Goal: Task Accomplishment & Management: Use online tool/utility

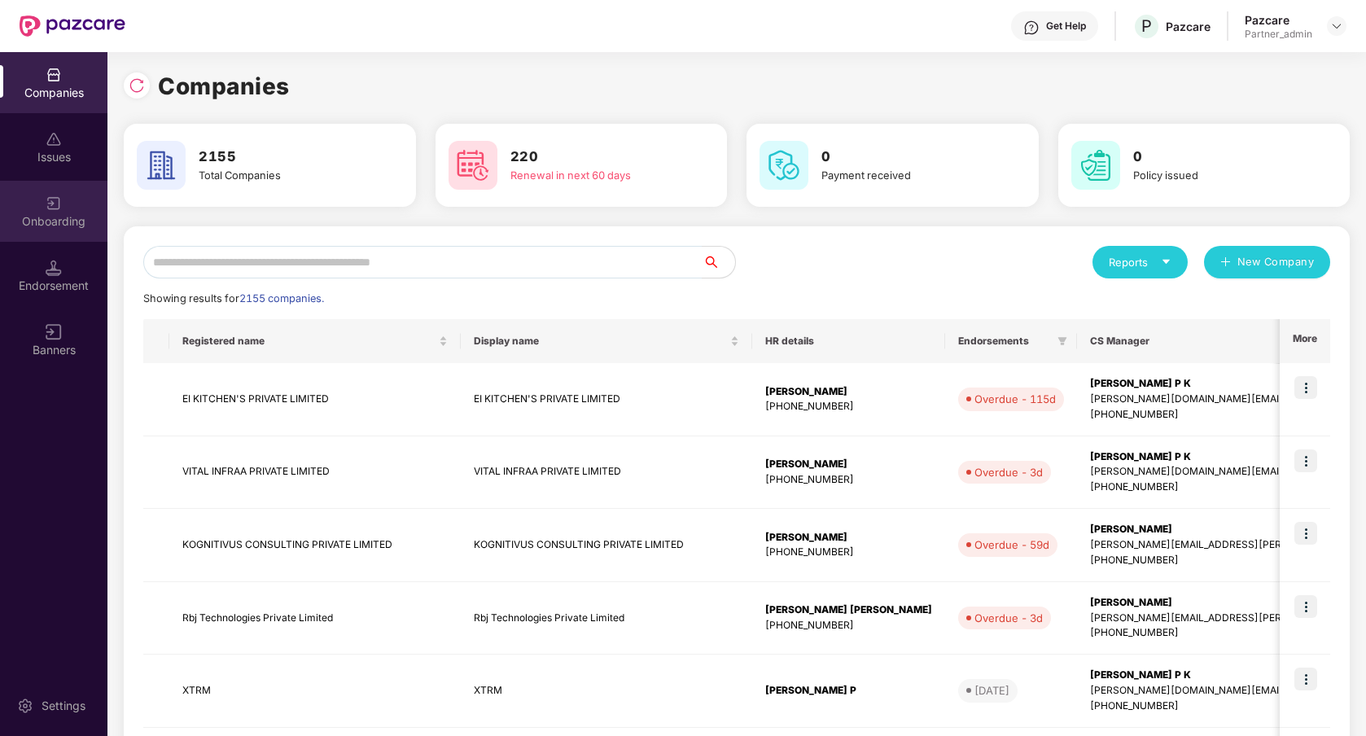
click at [63, 210] on div "Onboarding" at bounding box center [53, 211] width 107 height 61
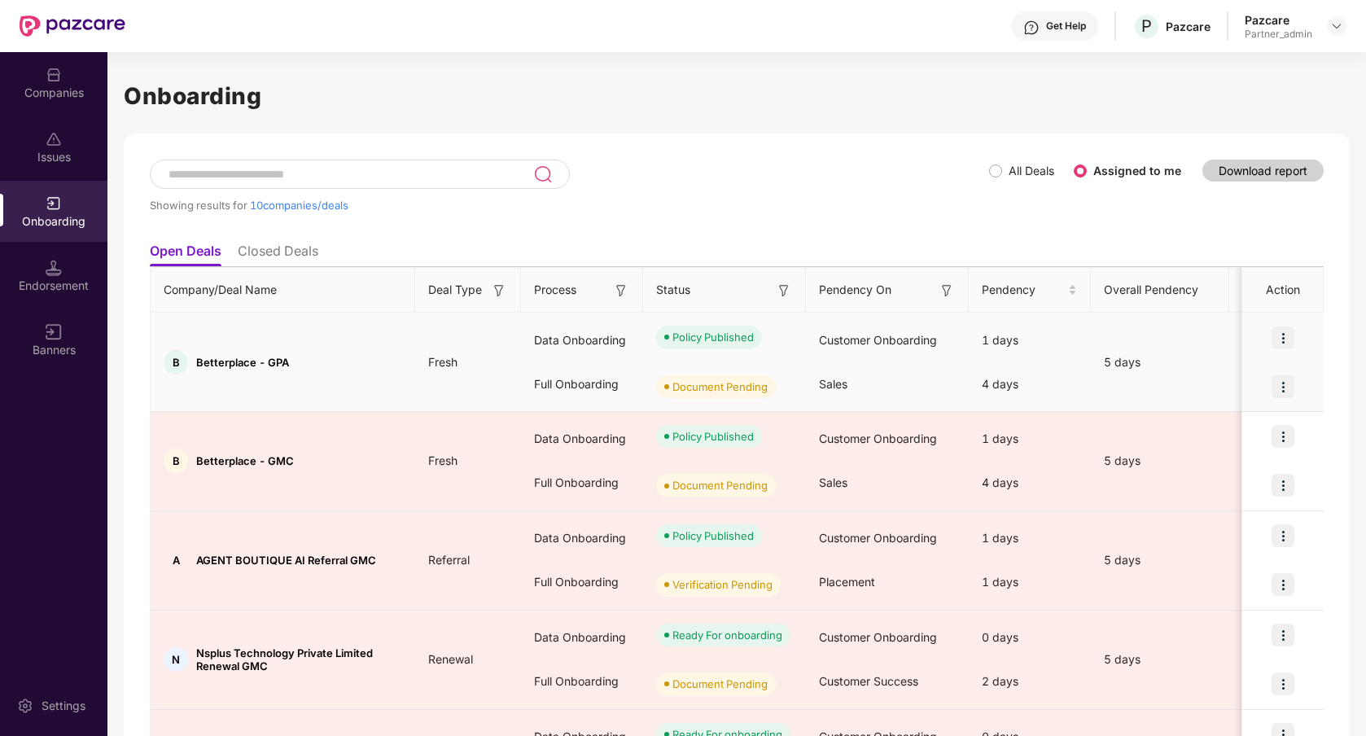
click at [1281, 339] on img at bounding box center [1283, 337] width 23 height 23
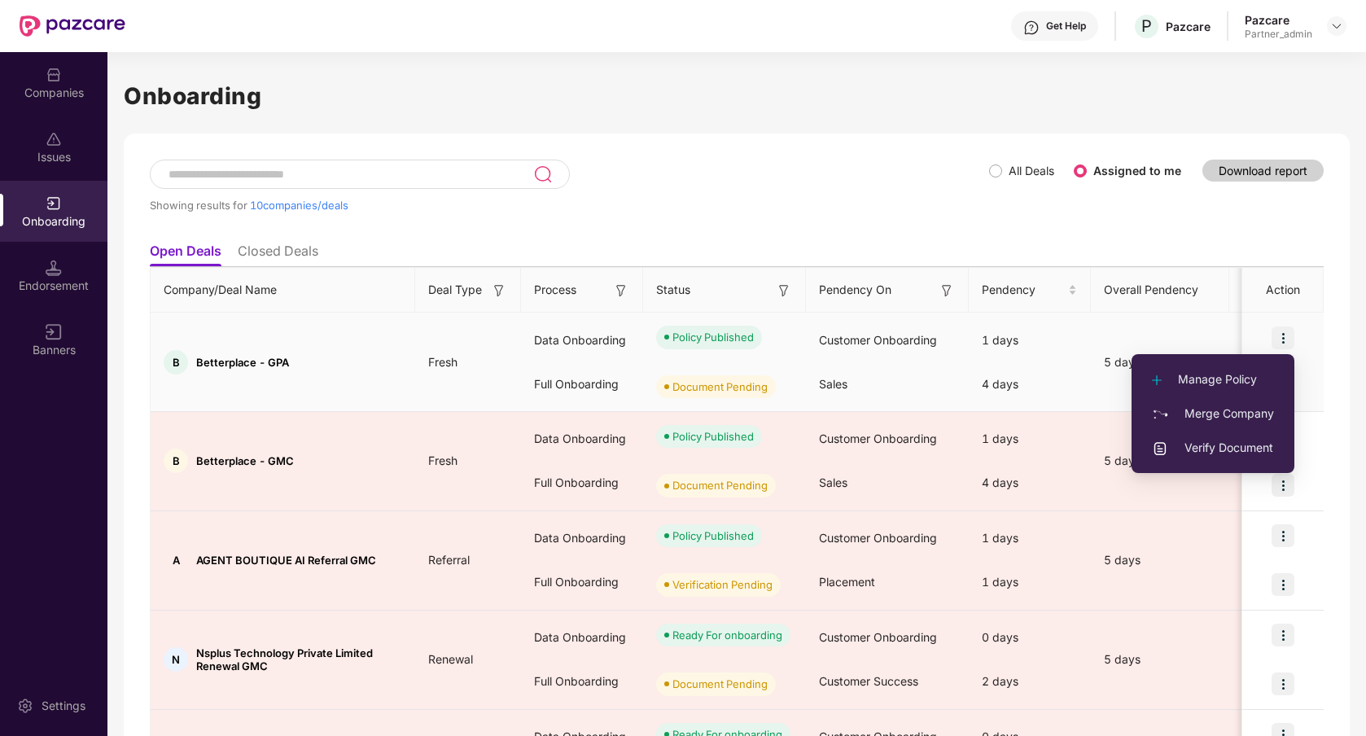
click at [1212, 445] on span "Verify Document" at bounding box center [1213, 448] width 122 height 18
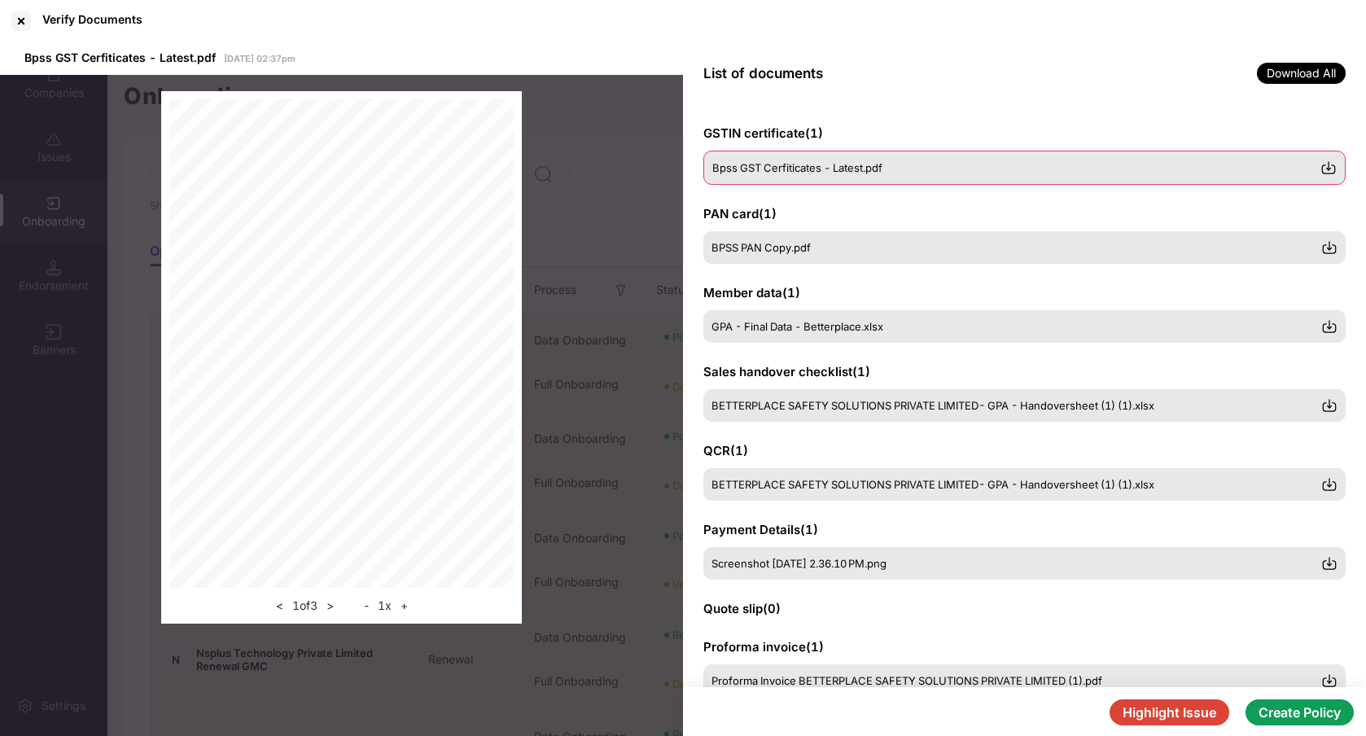
click at [997, 163] on div "Bpss GST Cerfiticates - Latest.pdf" at bounding box center [1016, 167] width 608 height 13
click at [1331, 167] on img at bounding box center [1328, 168] width 16 height 16
click at [23, 18] on div at bounding box center [21, 21] width 26 height 26
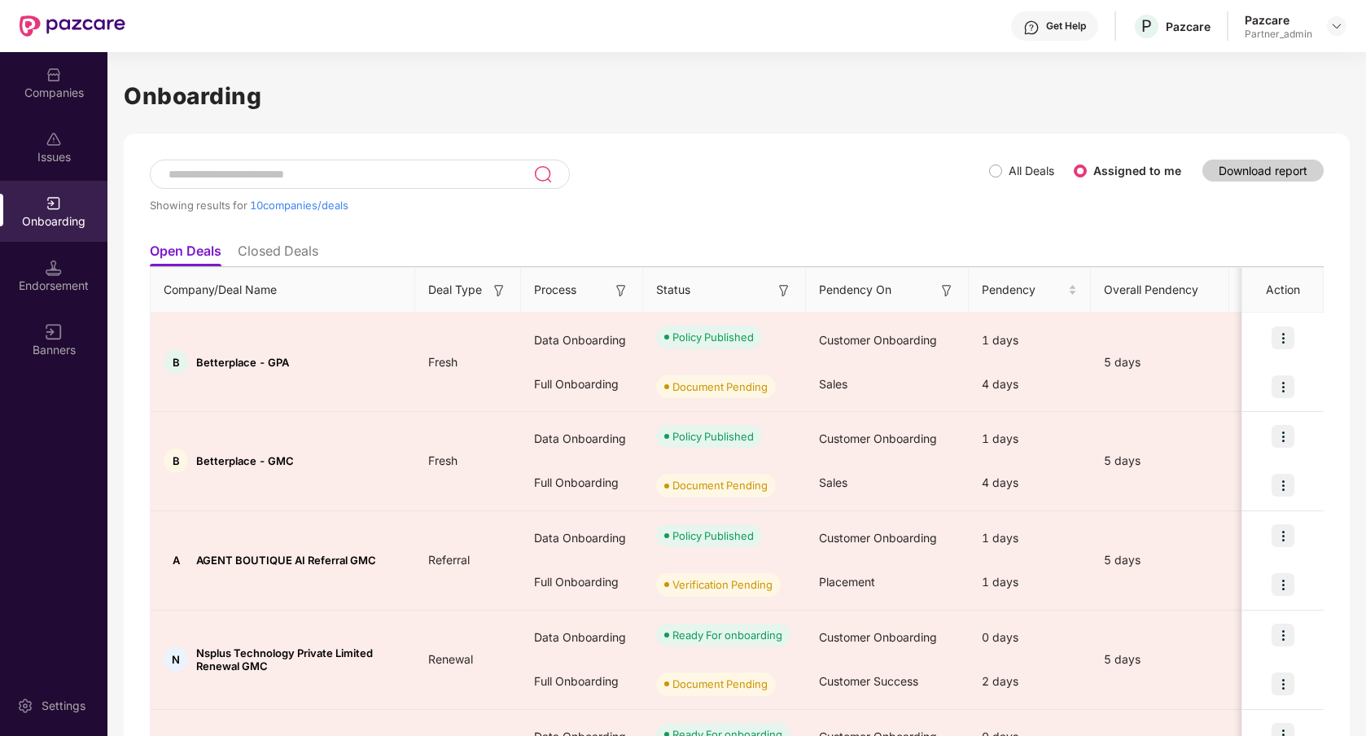
click at [56, 105] on div "Companies" at bounding box center [53, 82] width 107 height 61
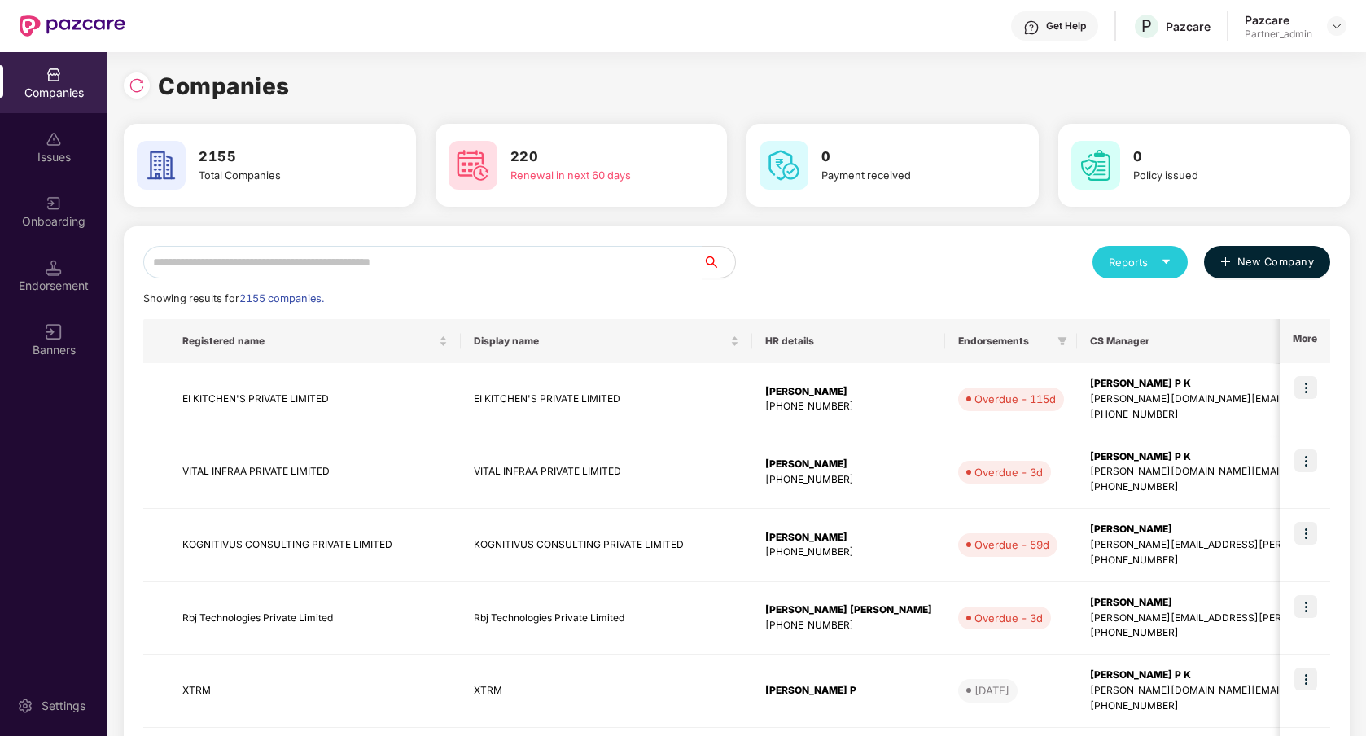
click at [1242, 261] on span "New Company" at bounding box center [1275, 262] width 77 height 16
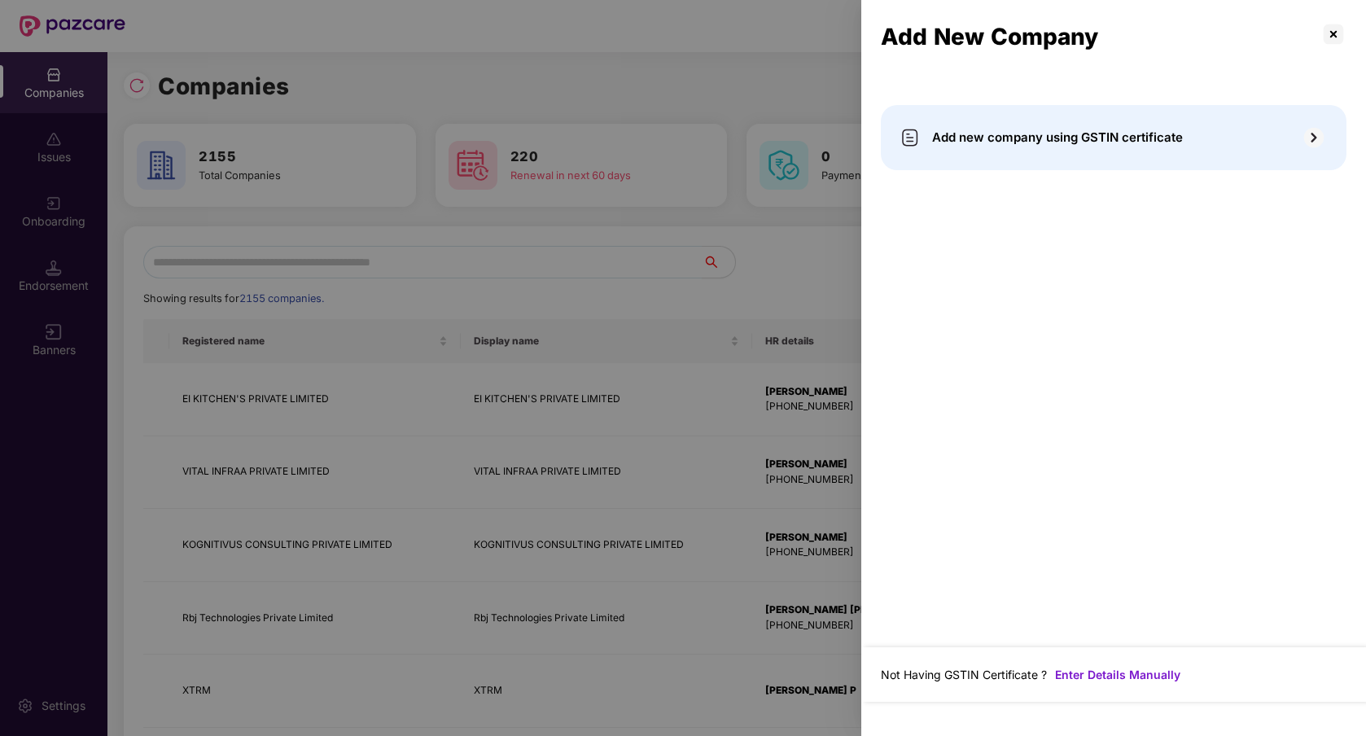
click at [1123, 148] on div "Add new company using GSTIN certificate" at bounding box center [1114, 137] width 466 height 65
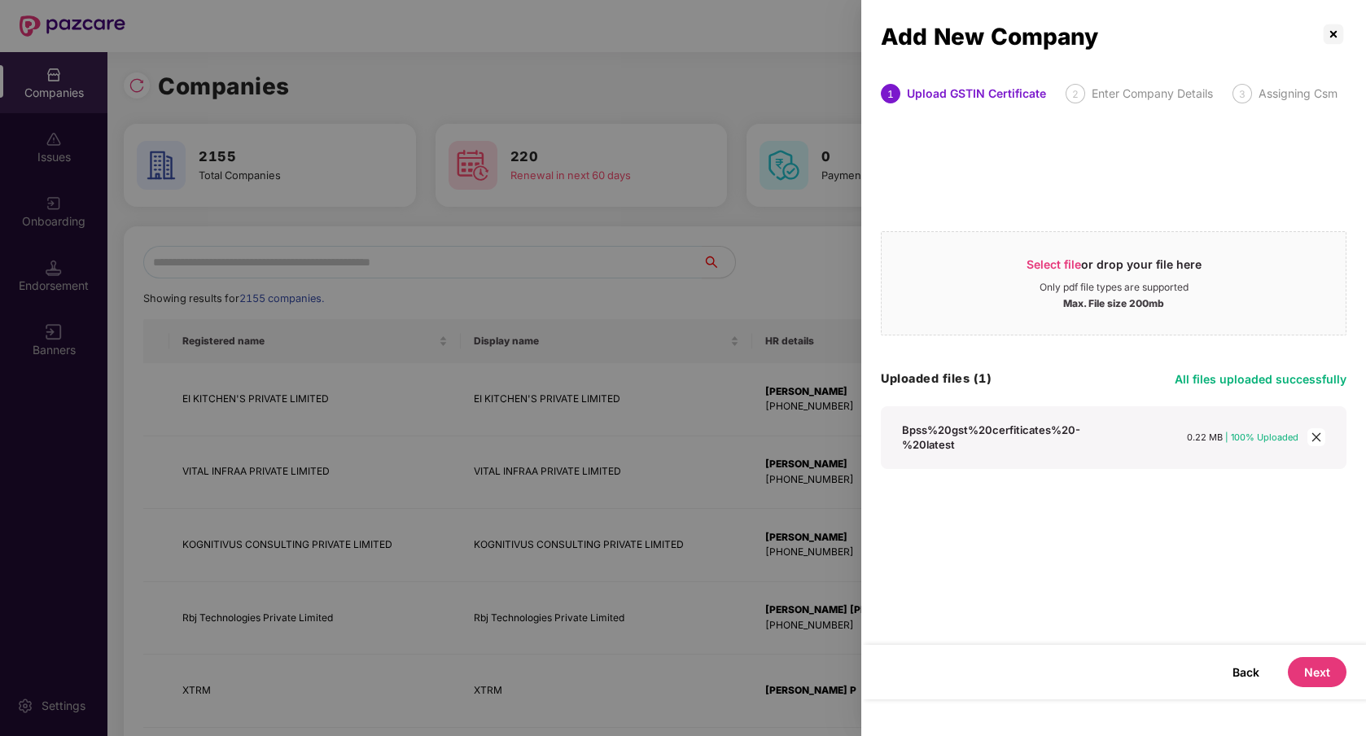
click at [1315, 668] on button "Next" at bounding box center [1317, 672] width 59 height 30
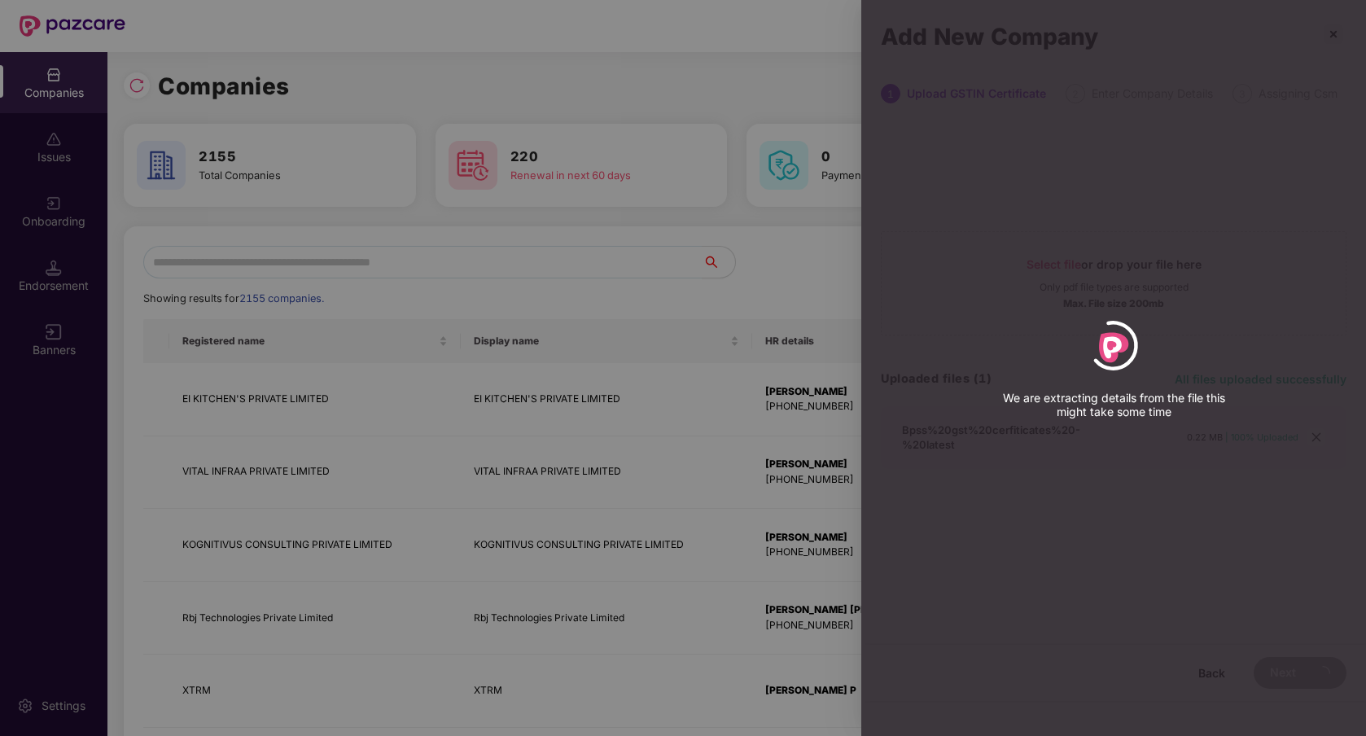
select select "*****"
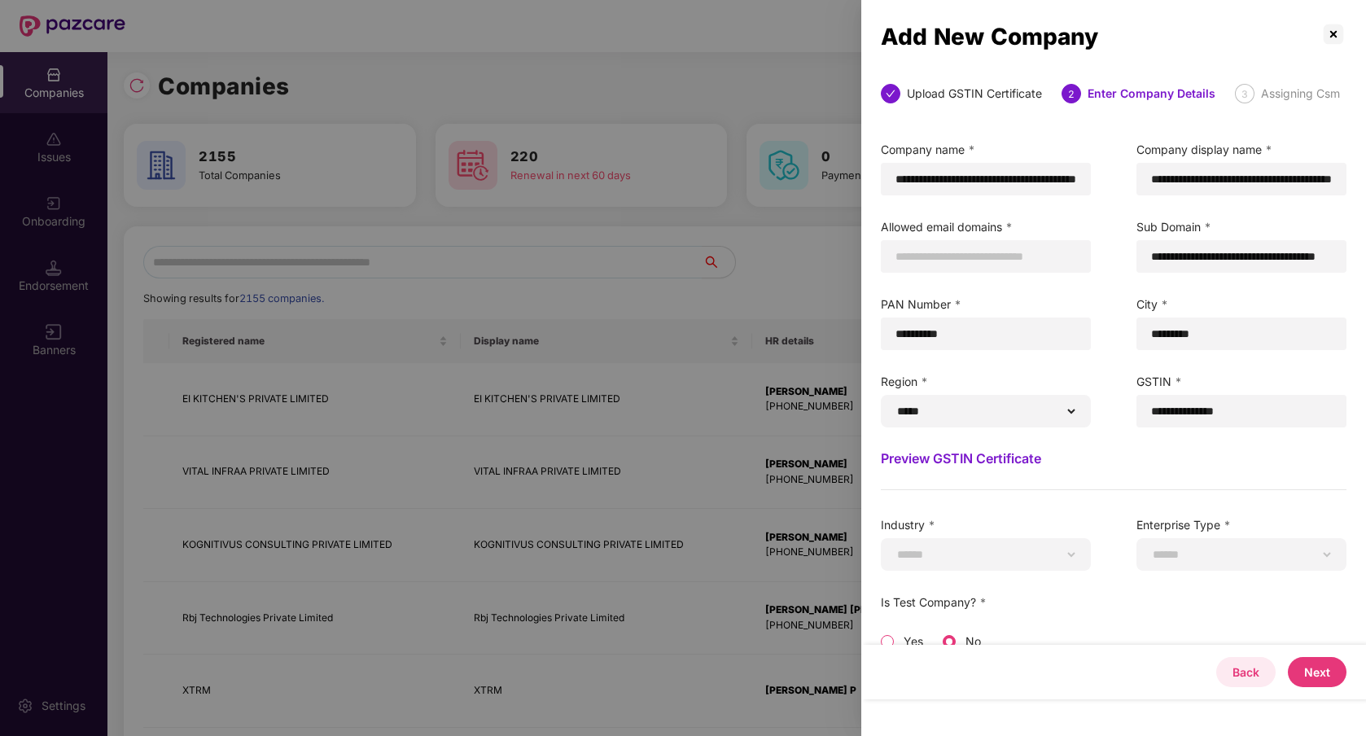
click at [1245, 675] on button "Back" at bounding box center [1245, 672] width 59 height 30
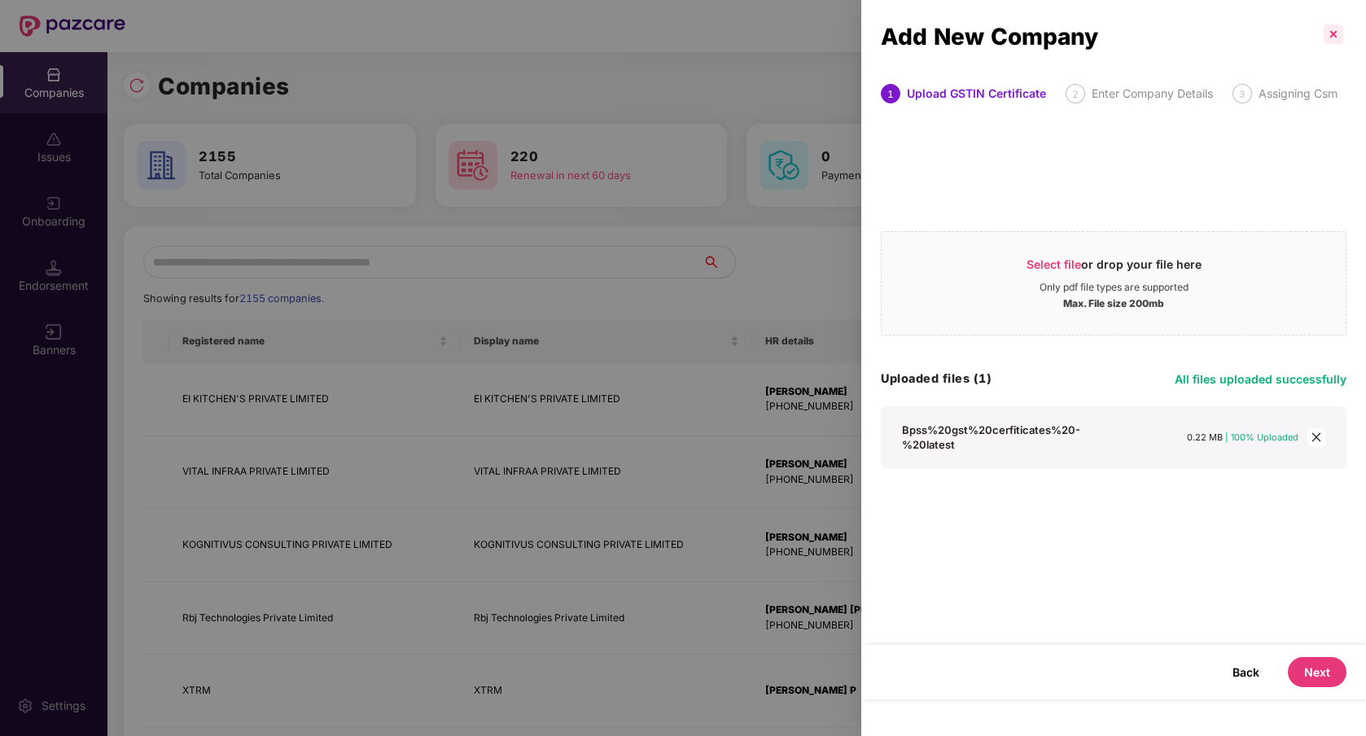
click at [1327, 27] on p at bounding box center [1333, 34] width 26 height 26
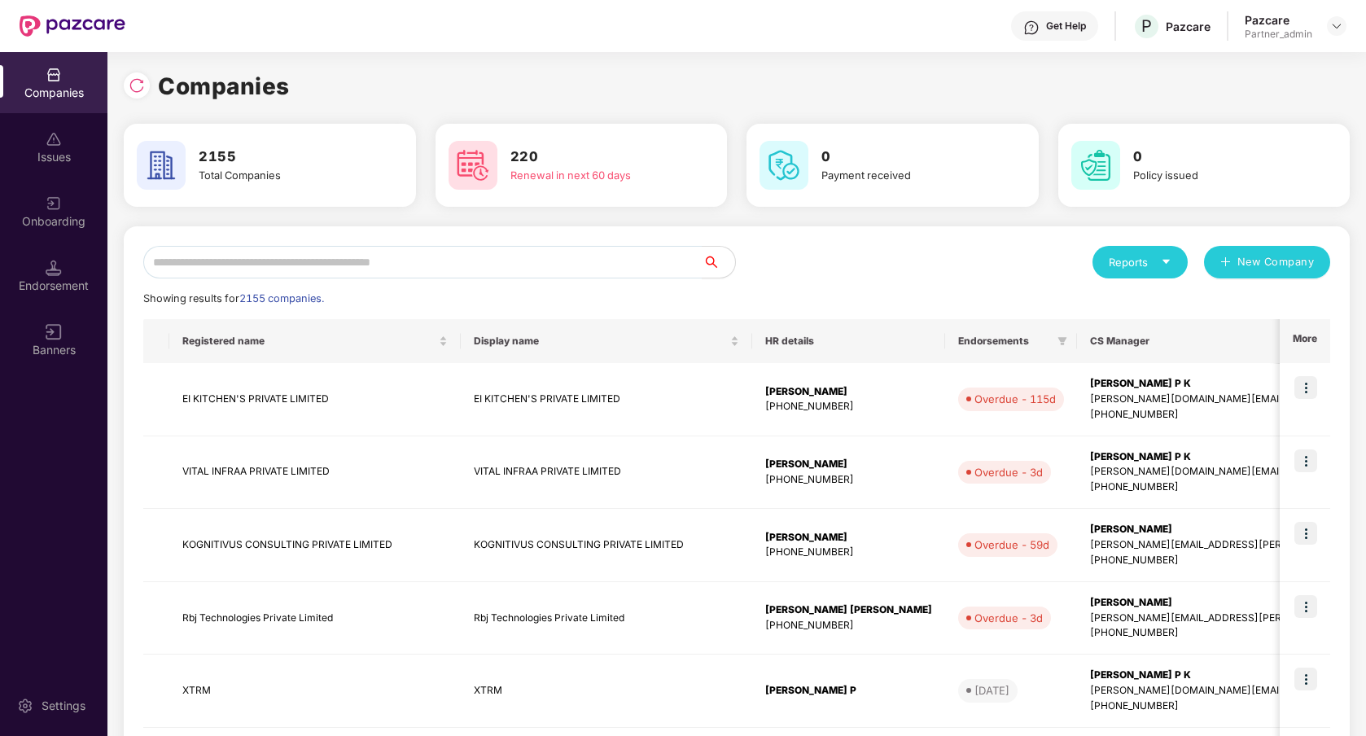
click at [926, 242] on div "Reports New Company Showing results for 2155 companies. Registered name Display…" at bounding box center [737, 698] width 1226 height 944
click at [883, 90] on div "Companies" at bounding box center [737, 86] width 1226 height 36
click at [1339, 23] on img at bounding box center [1336, 26] width 13 height 13
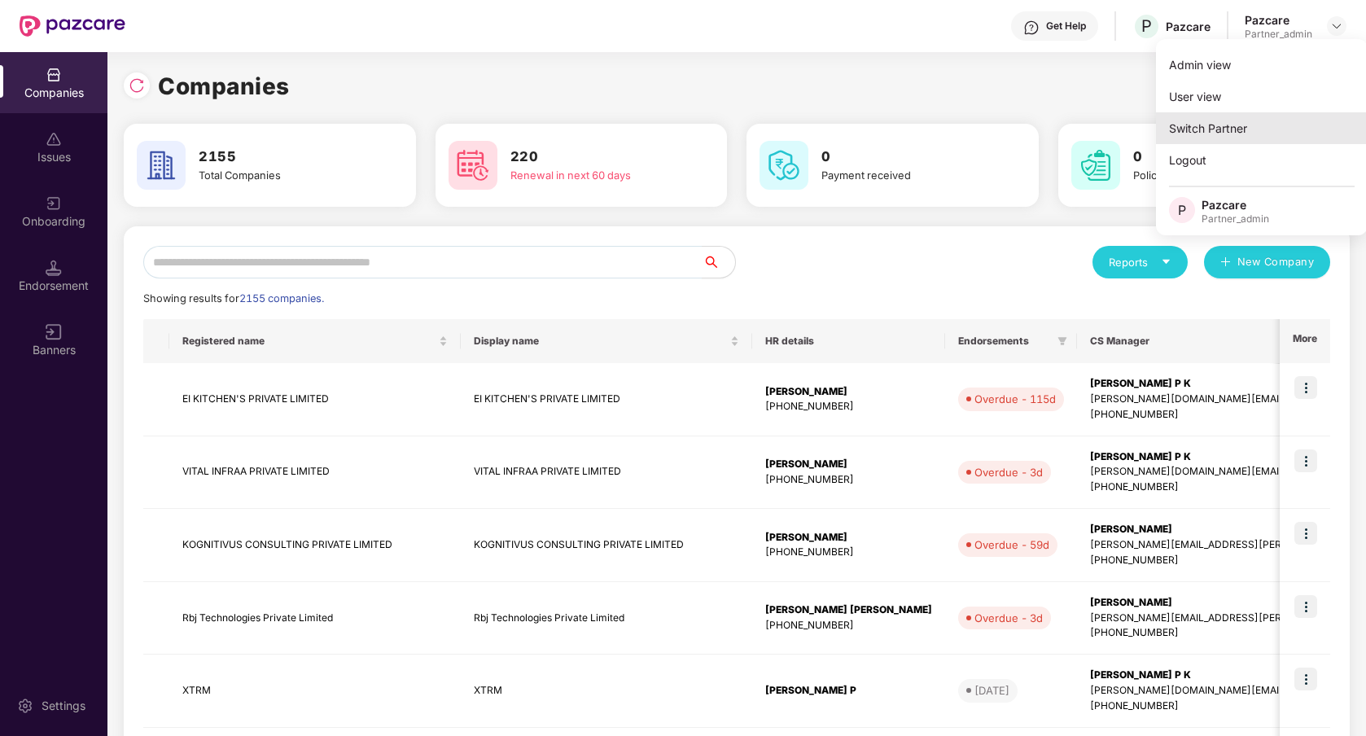
click at [1252, 125] on div "Switch Partner" at bounding box center [1262, 128] width 212 height 32
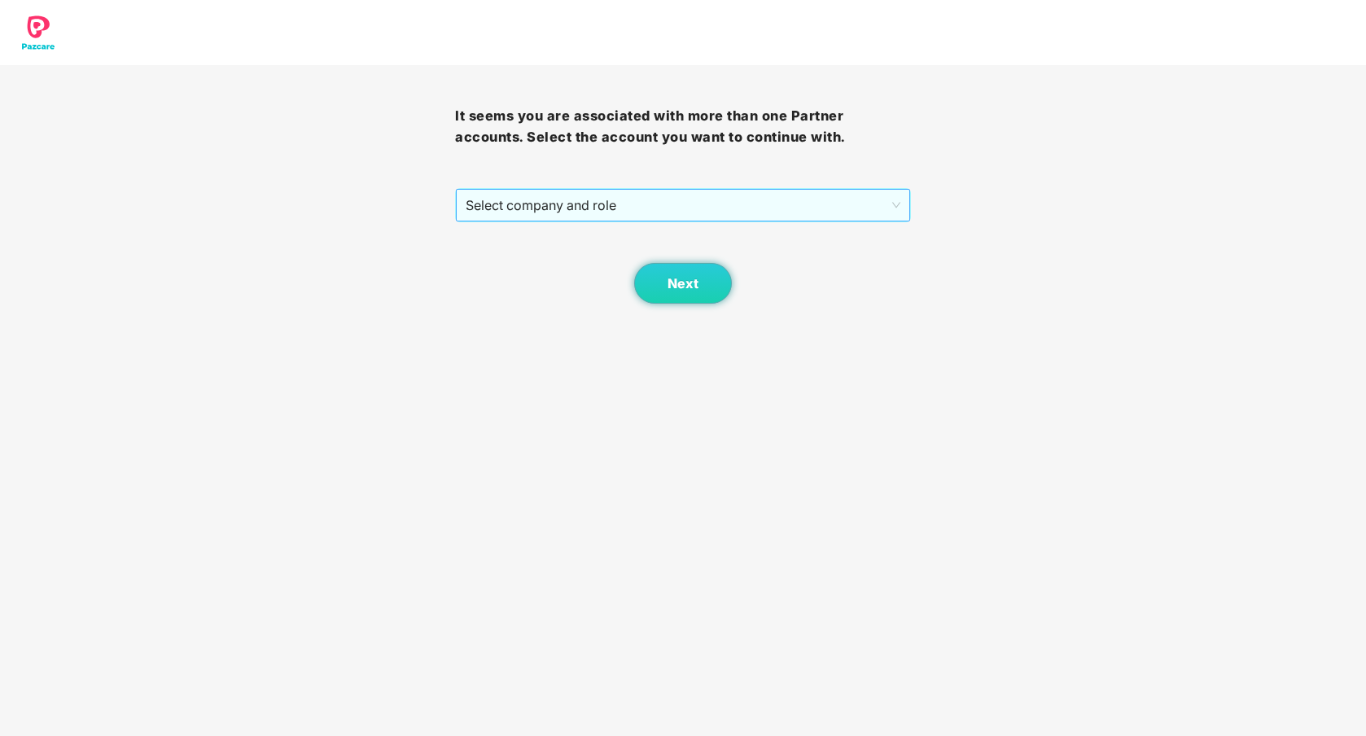
click at [871, 210] on span "Select company and role" at bounding box center [683, 205] width 434 height 31
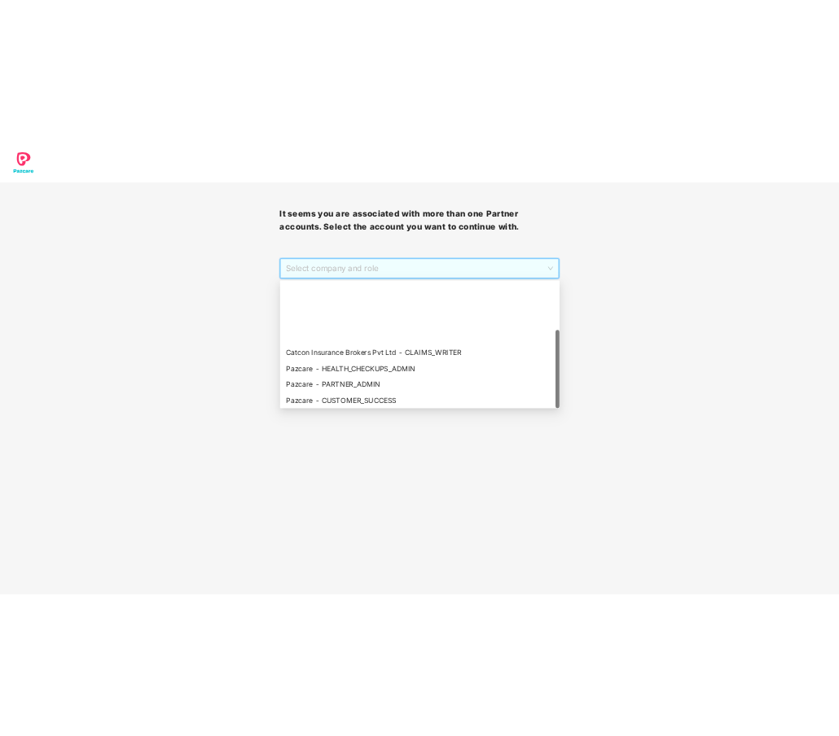
scroll to position [130, 0]
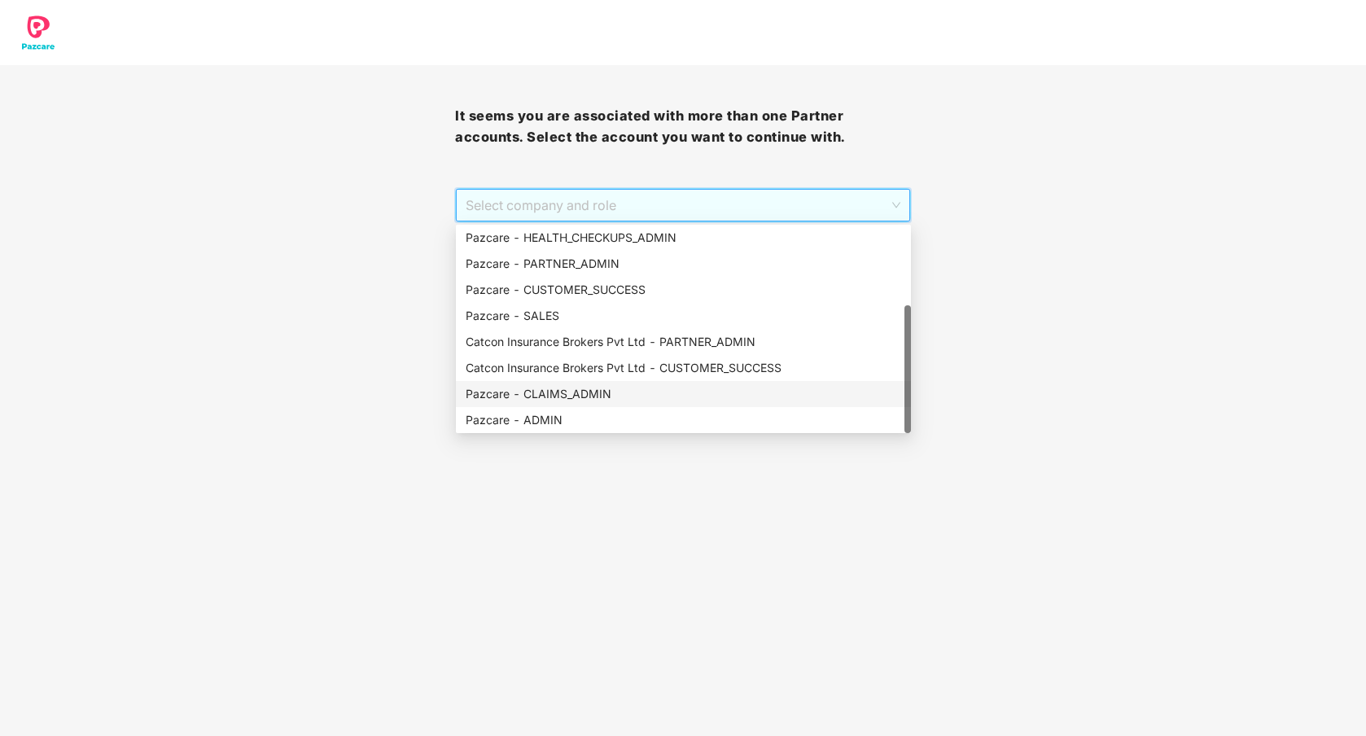
click at [588, 401] on div "Pazcare - CLAIMS_ADMIN" at bounding box center [684, 394] width 436 height 18
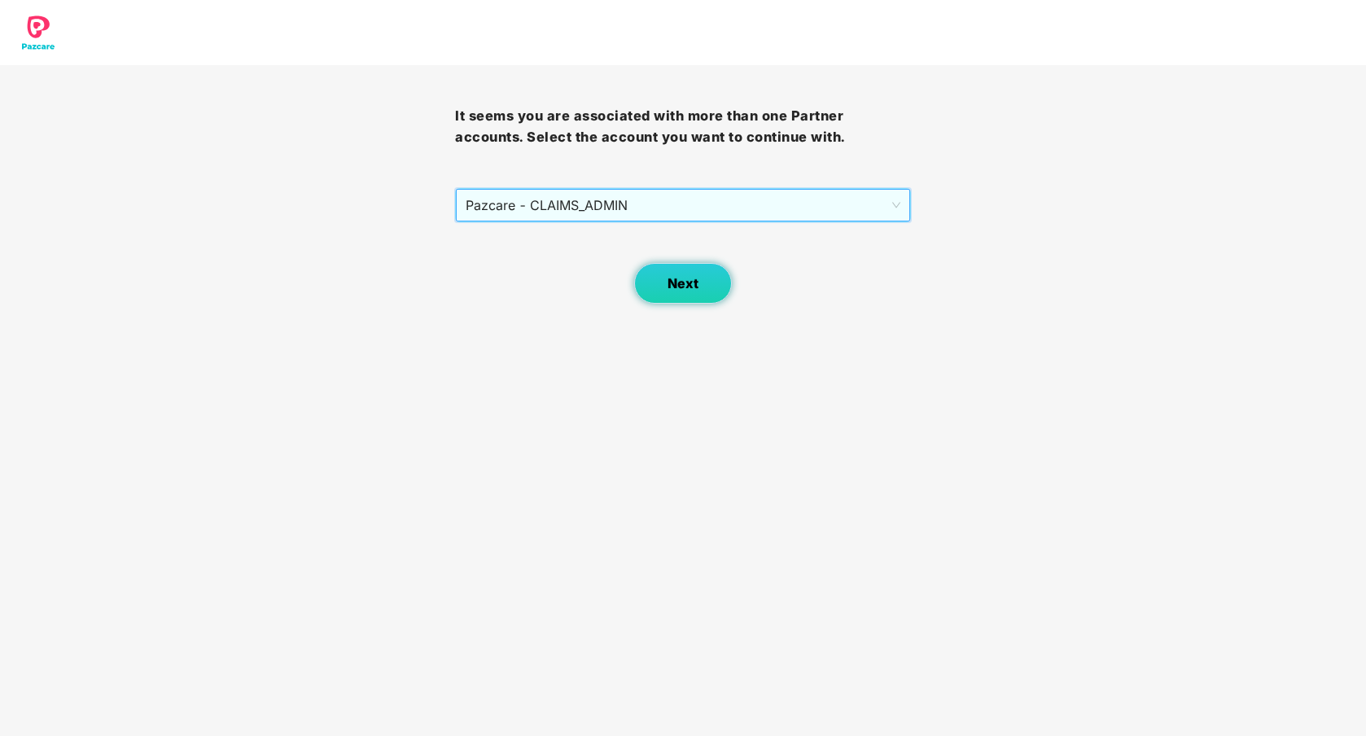
click at [664, 303] on button "Next" at bounding box center [683, 283] width 98 height 41
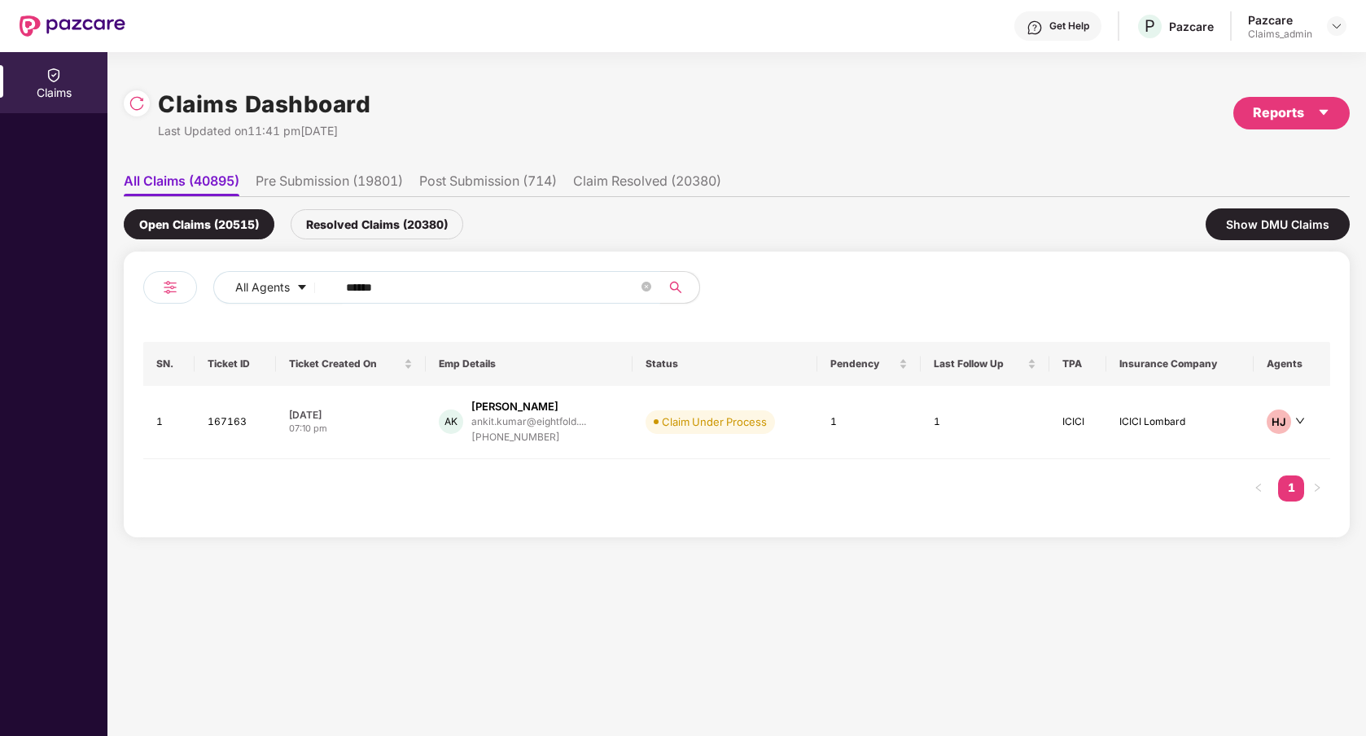
click at [497, 287] on input "******" at bounding box center [492, 287] width 292 height 24
paste input "text"
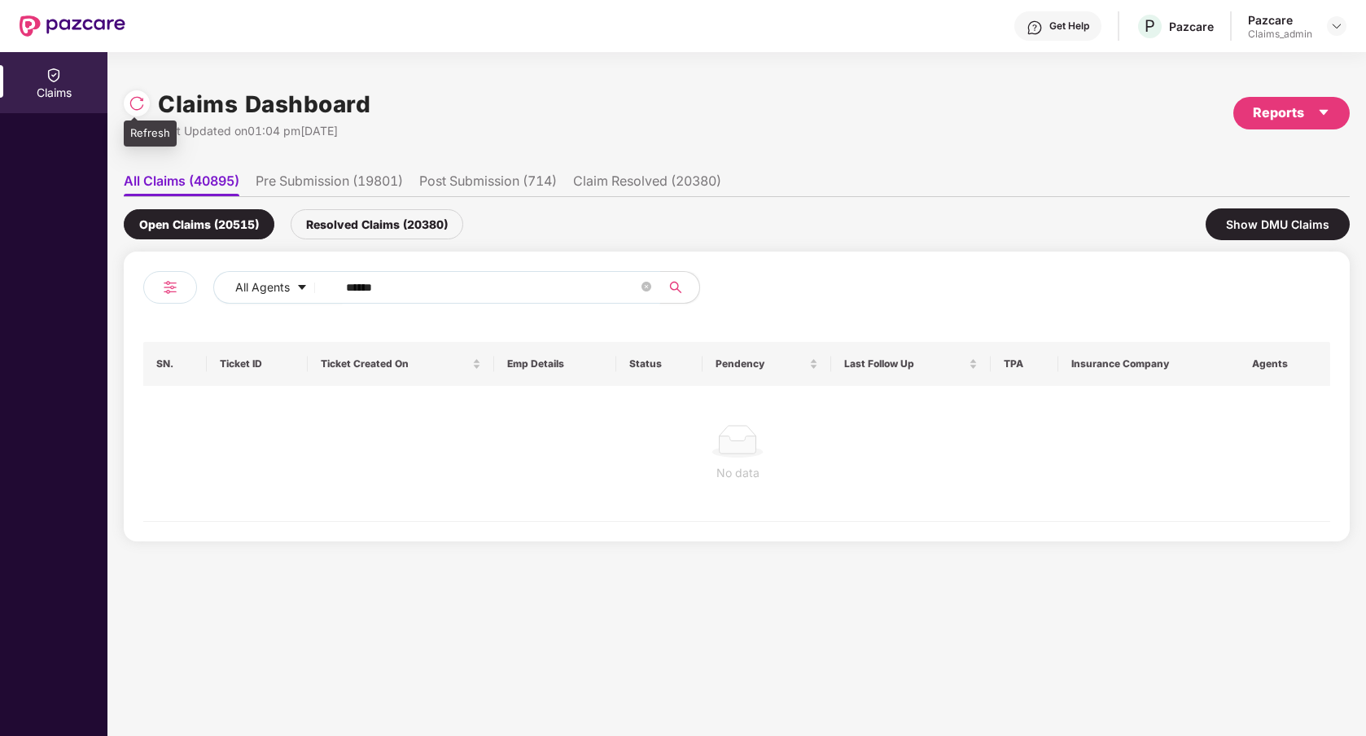
type input "******"
click at [131, 112] on div at bounding box center [137, 103] width 26 height 26
click at [646, 289] on icon "close-circle" at bounding box center [647, 287] width 10 height 10
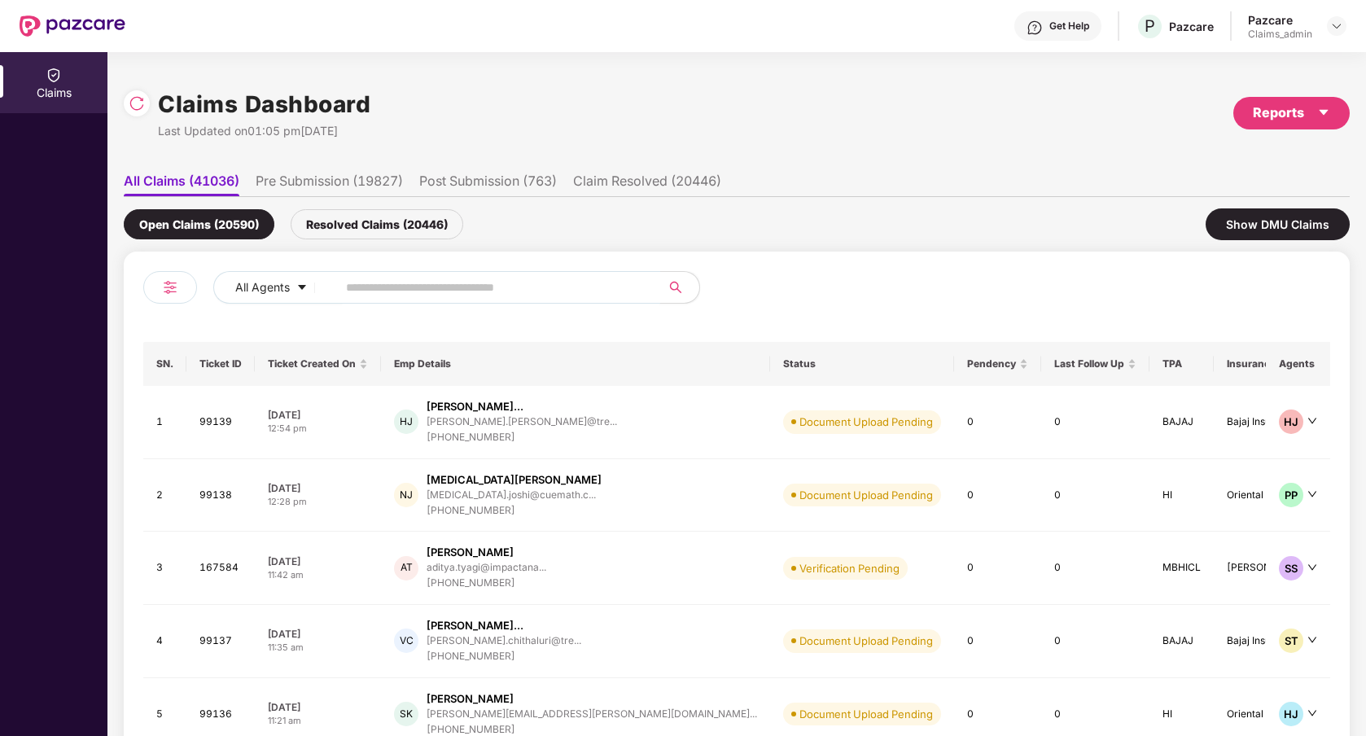
click at [482, 284] on input "text" at bounding box center [492, 287] width 292 height 24
paste input "******"
type input "******"
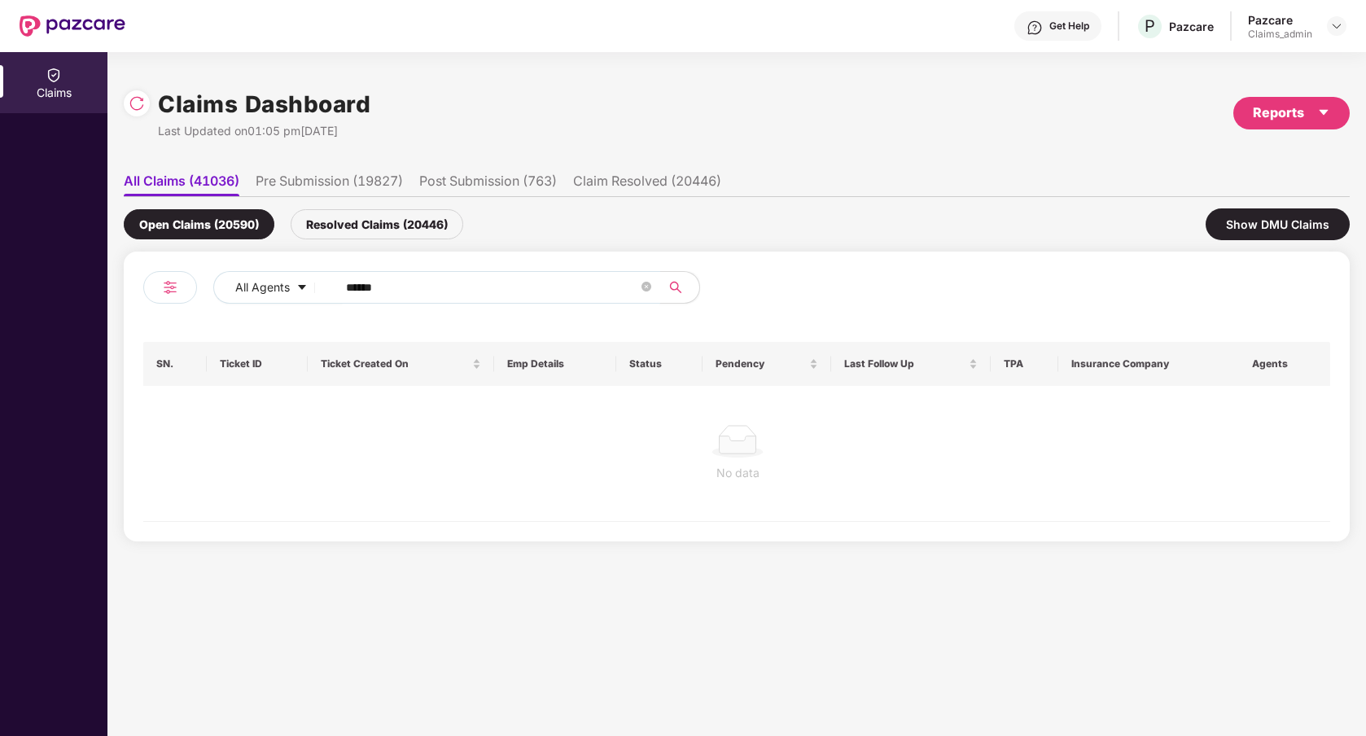
click at [396, 225] on div "Resolved Claims (20446)" at bounding box center [377, 224] width 173 height 30
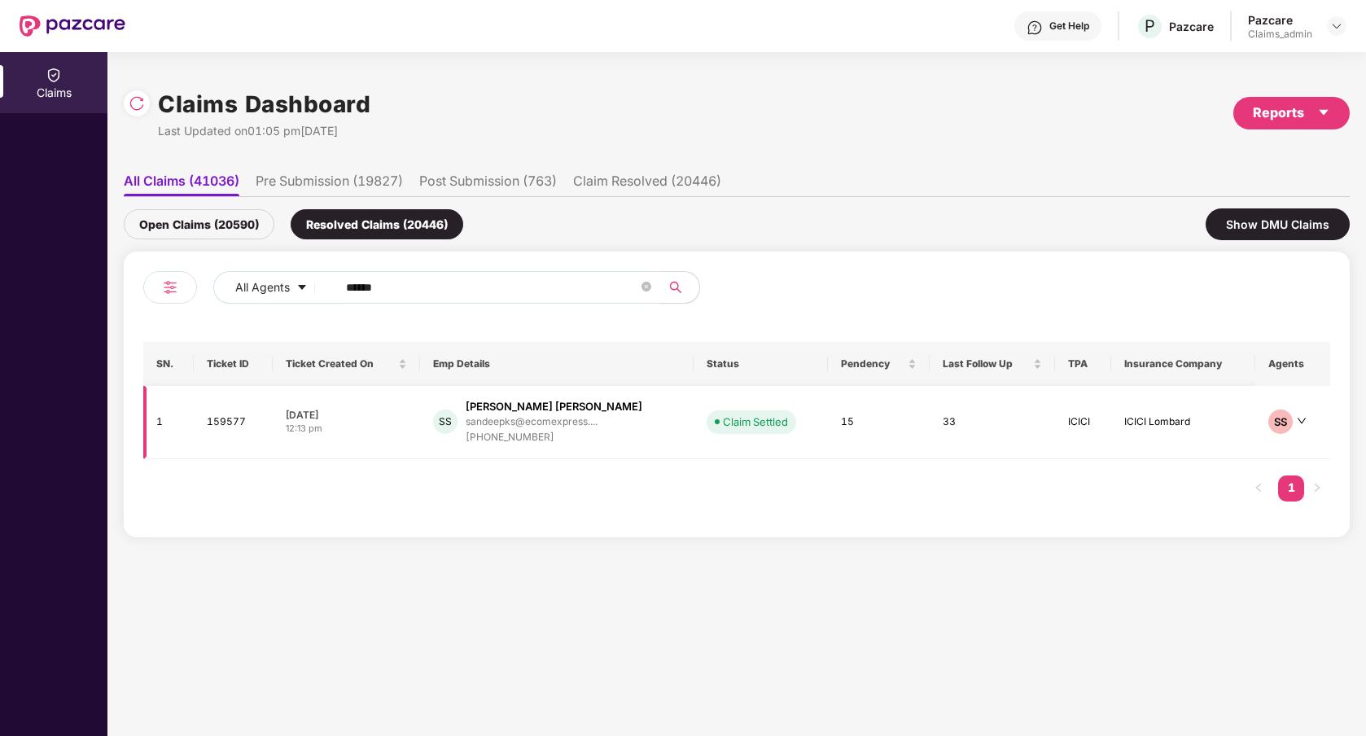
click at [593, 430] on div "[PHONE_NUMBER]" at bounding box center [554, 437] width 177 height 15
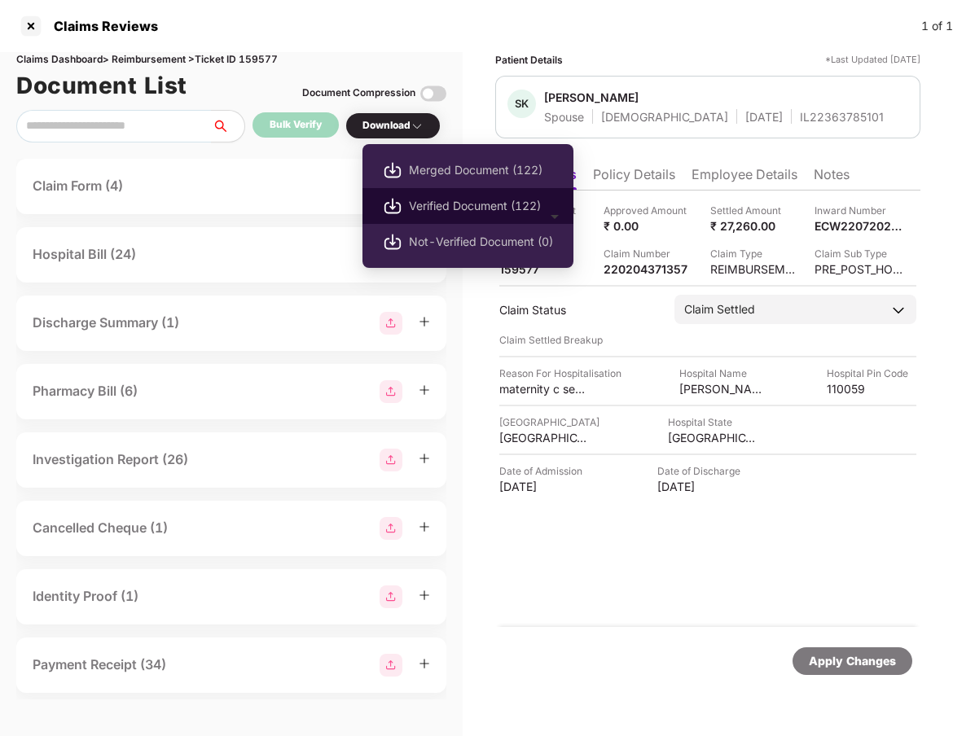
click at [431, 197] on span "Verified Document (122)" at bounding box center [481, 206] width 144 height 18
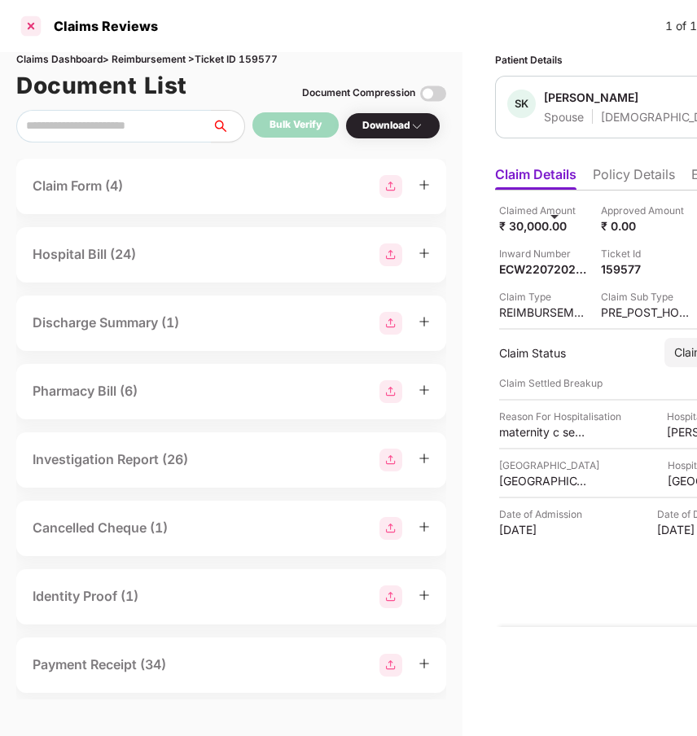
click at [32, 24] on div at bounding box center [31, 26] width 26 height 26
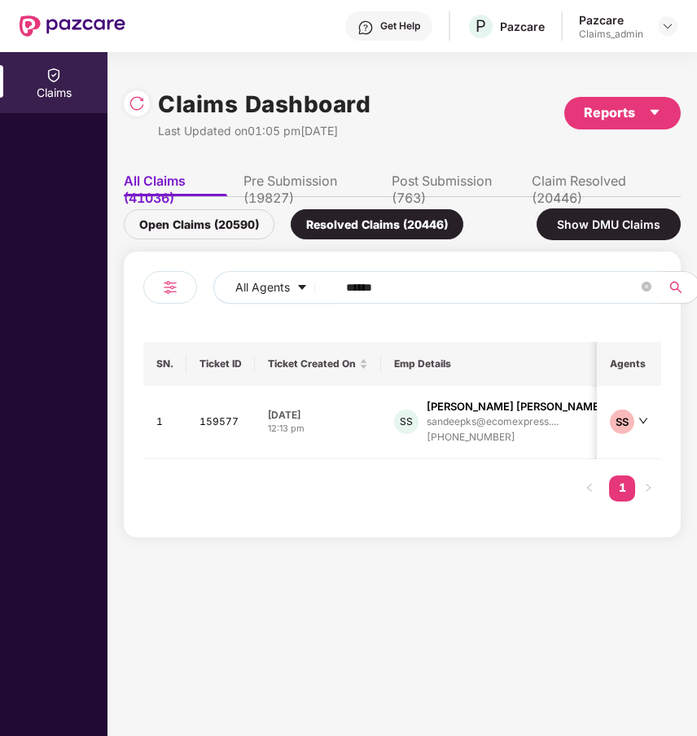
click at [417, 294] on input "******" at bounding box center [492, 287] width 292 height 24
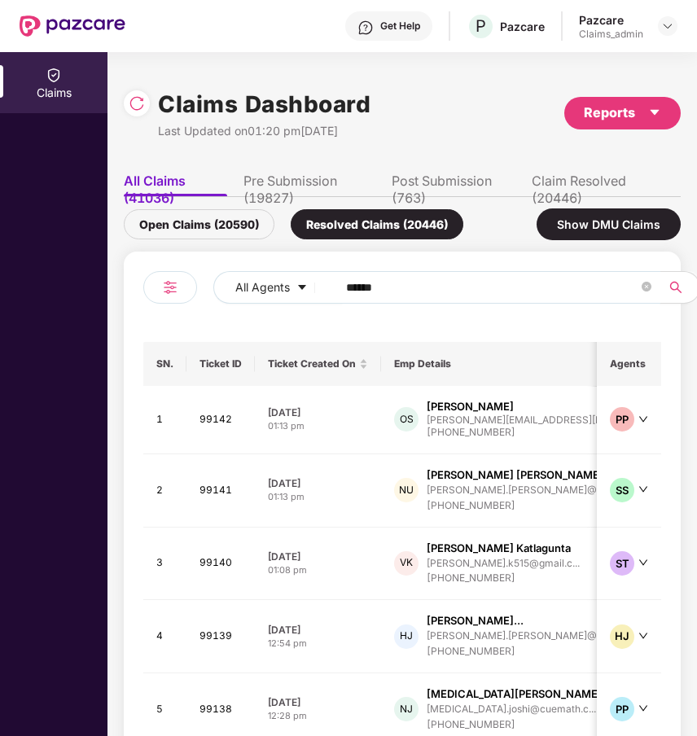
click at [417, 294] on input "******" at bounding box center [492, 287] width 292 height 24
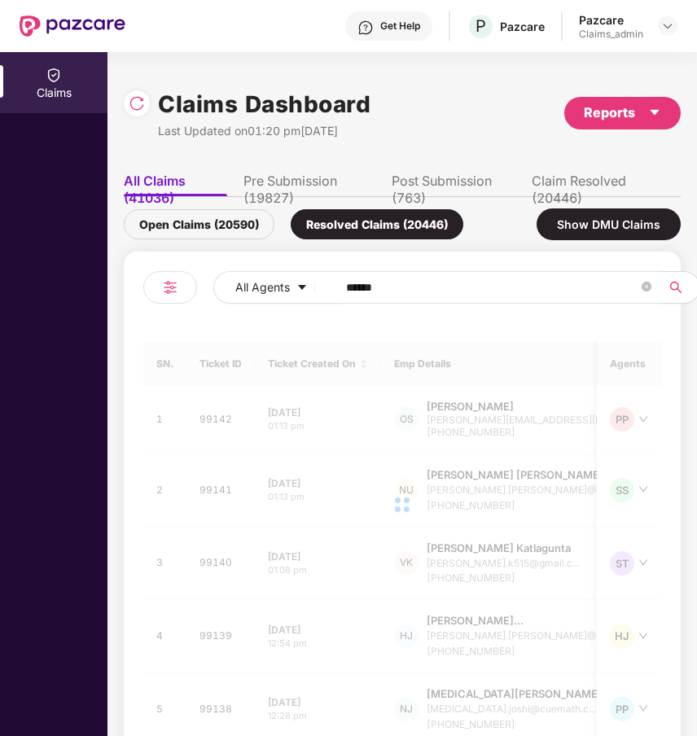
type input "******"
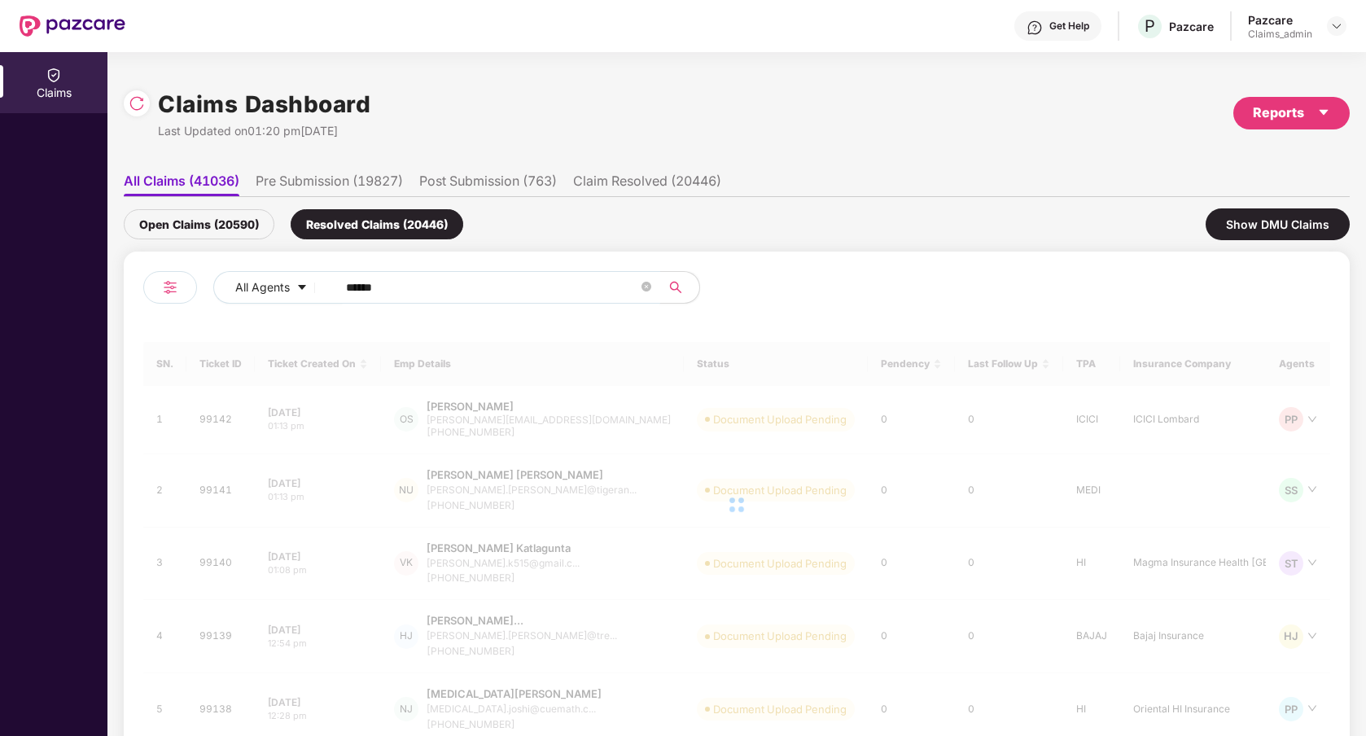
click at [240, 228] on div "Open Claims (20590)" at bounding box center [199, 224] width 151 height 30
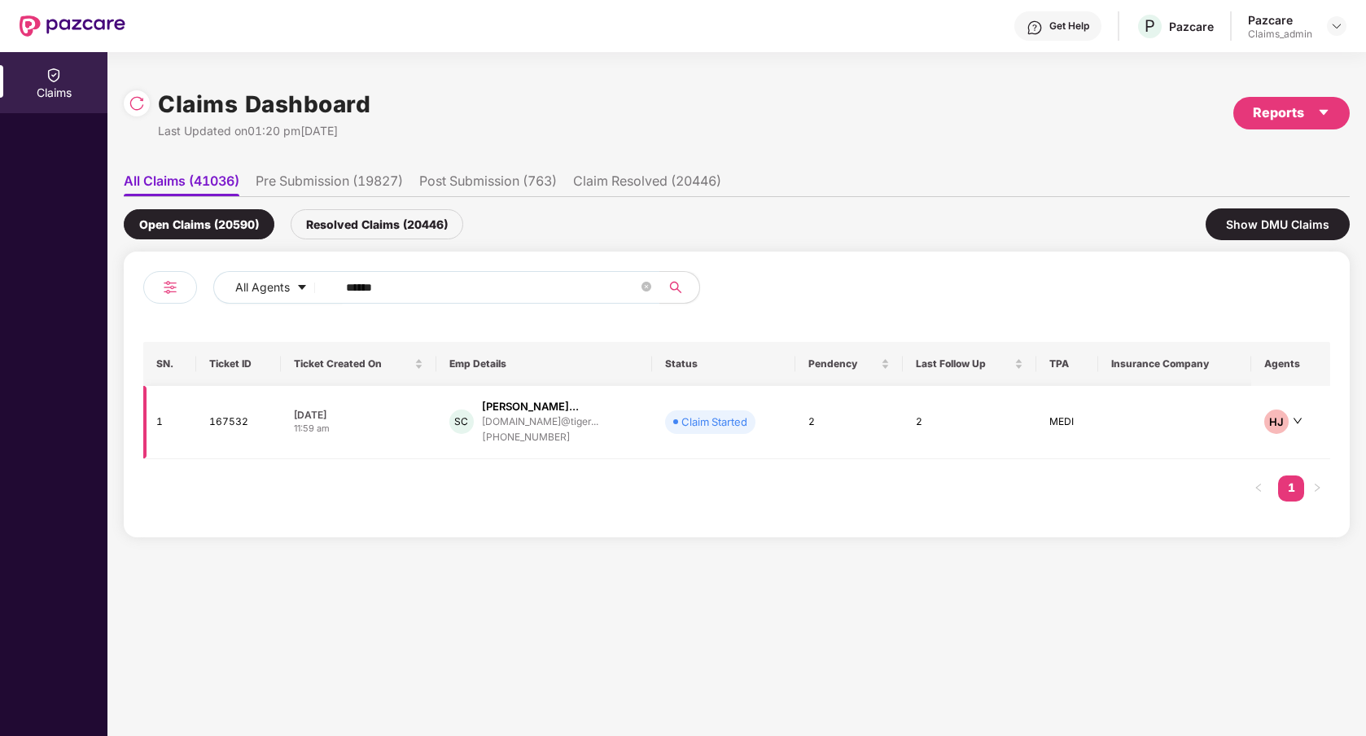
click at [858, 443] on td "2" at bounding box center [848, 422] width 107 height 73
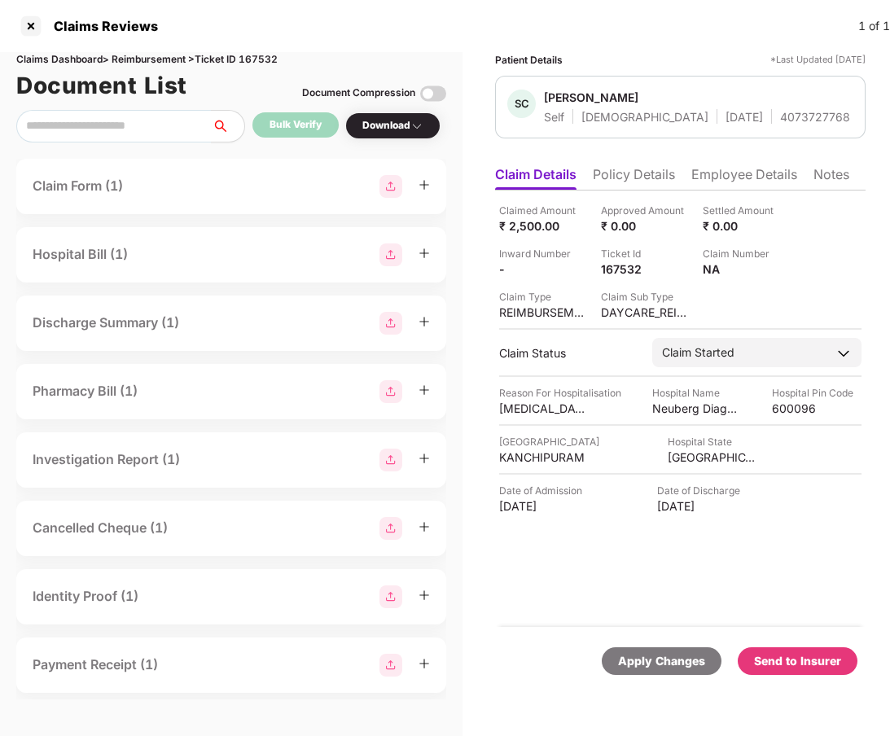
click at [800, 666] on div "Send to Insurer" at bounding box center [797, 661] width 87 height 18
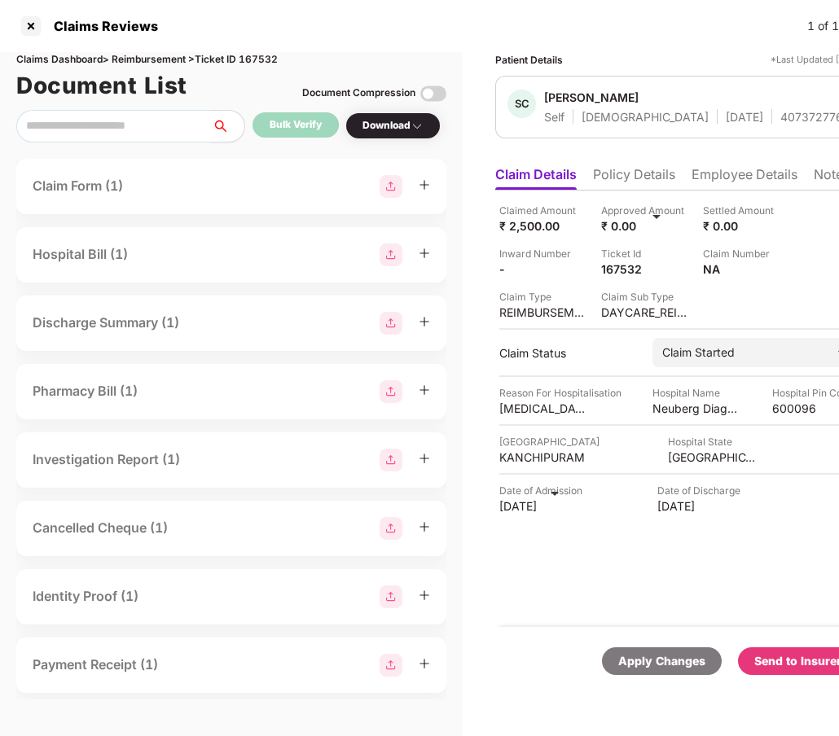
click at [260, 191] on div "Claim Form (1)" at bounding box center [231, 186] width 397 height 23
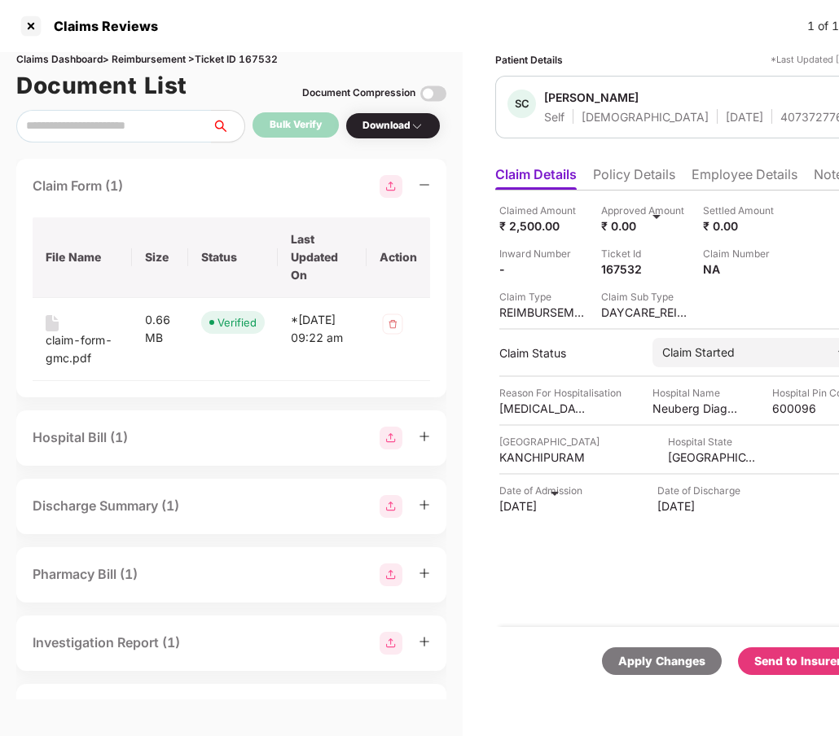
click at [203, 444] on div "Hospital Bill (1)" at bounding box center [231, 438] width 397 height 23
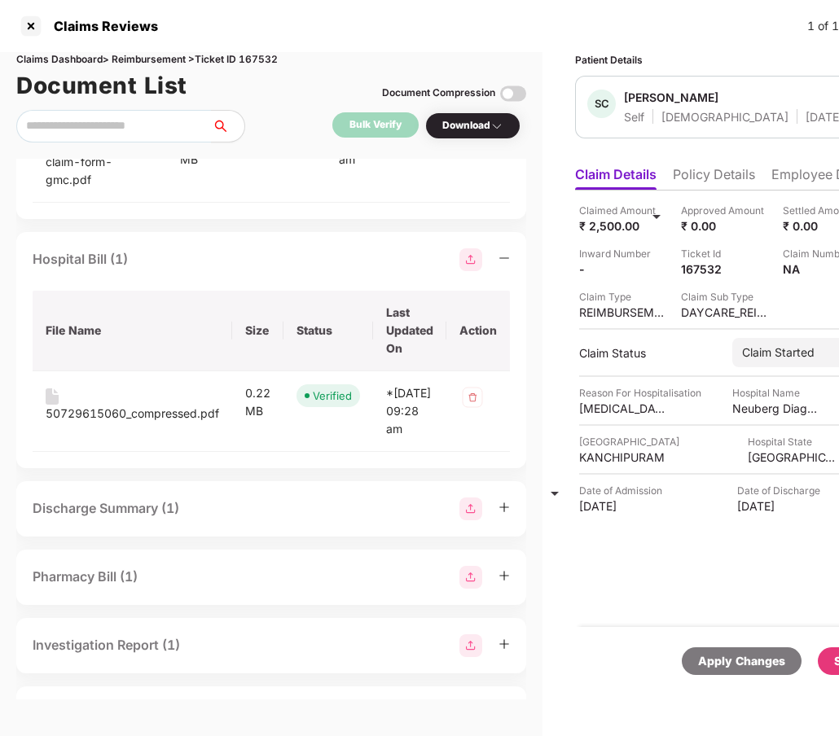
scroll to position [282, 0]
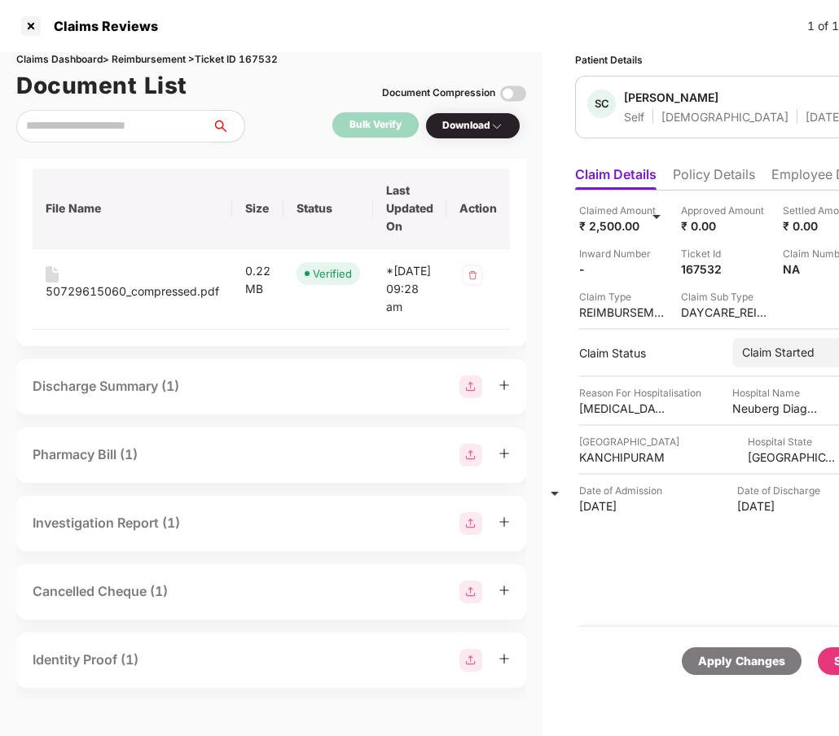
click at [214, 398] on div "Discharge Summary (1)" at bounding box center [271, 386] width 477 height 23
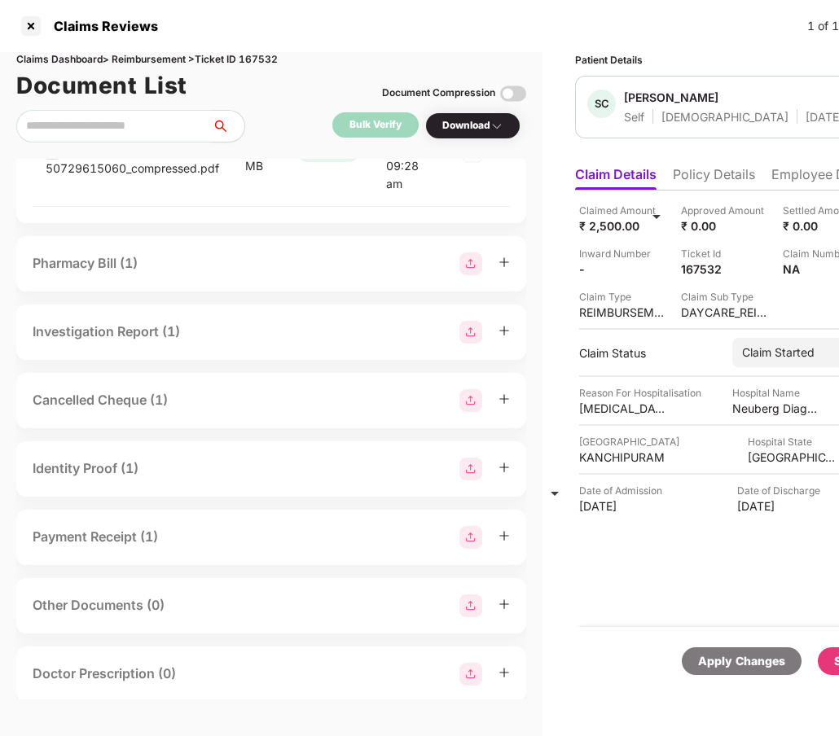
click at [214, 275] on div "Pharmacy Bill (1)" at bounding box center [271, 263] width 477 height 23
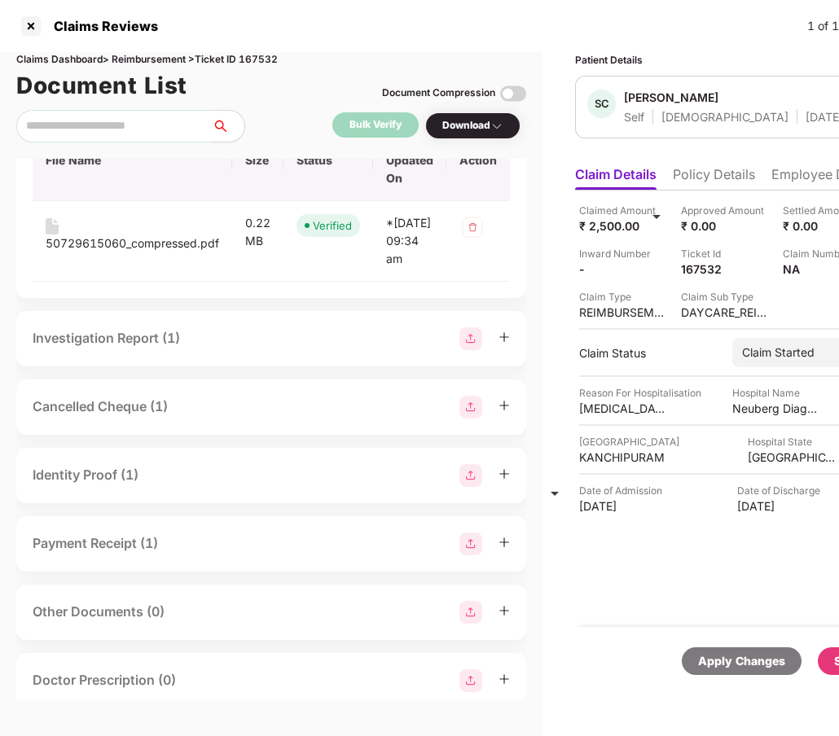
click at [199, 350] on div "Investigation Report (1)" at bounding box center [271, 338] width 477 height 23
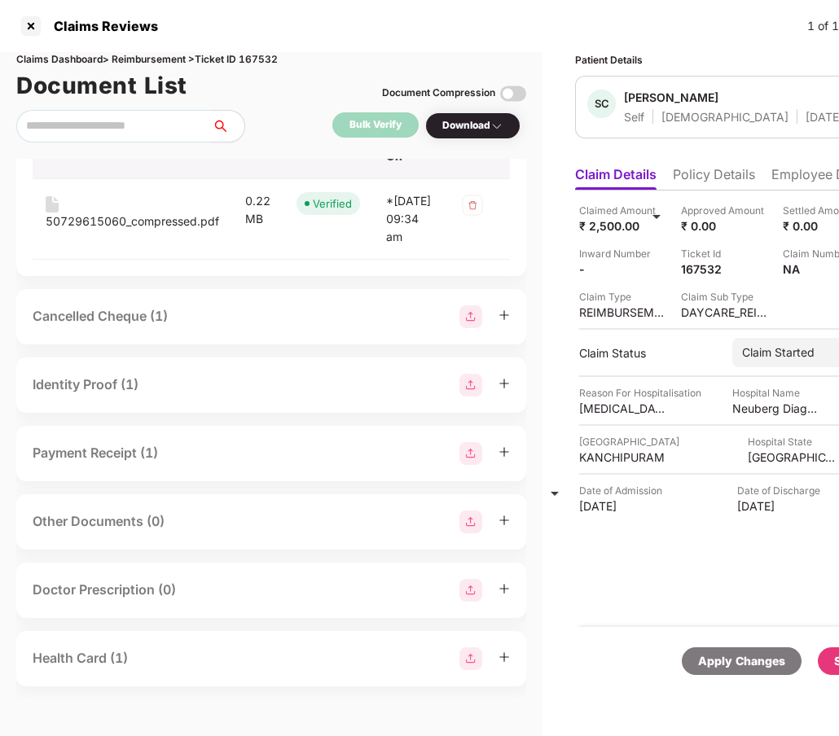
click at [205, 328] on div "Cancelled Cheque (1)" at bounding box center [271, 316] width 477 height 23
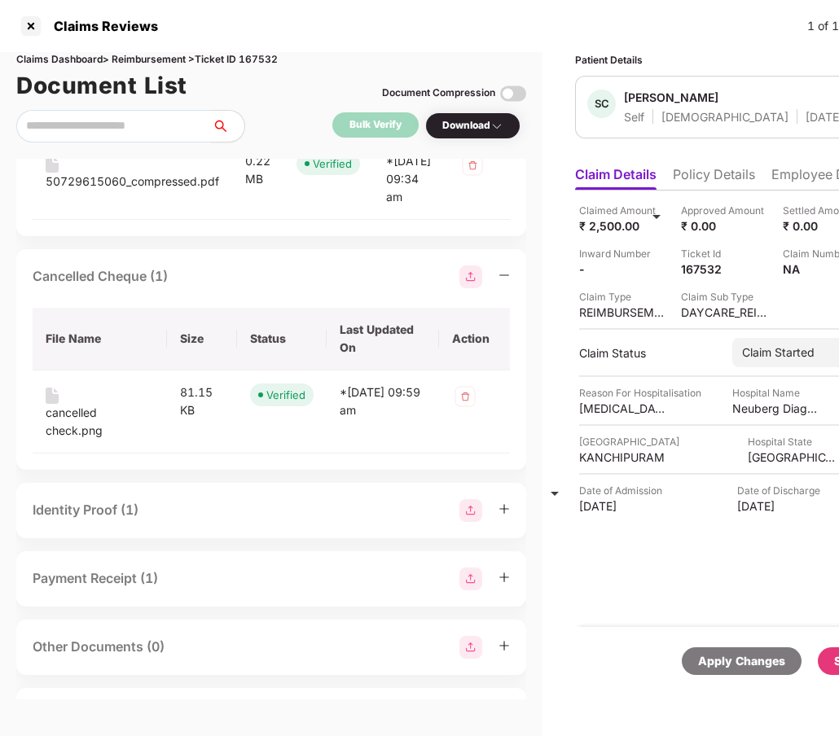
scroll to position [1337, 0]
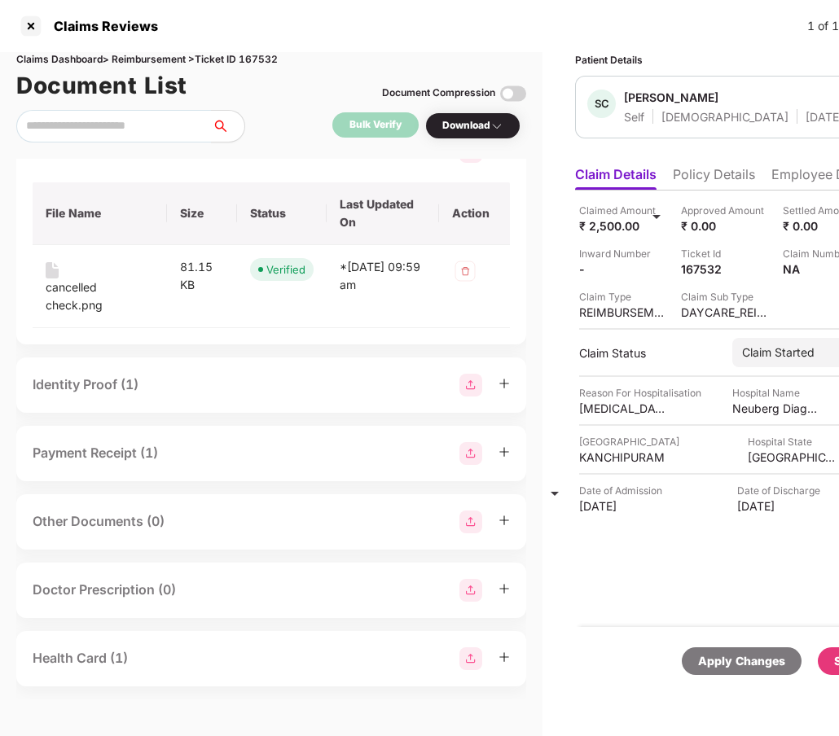
click at [201, 394] on div "Identity Proof (1)" at bounding box center [271, 385] width 477 height 23
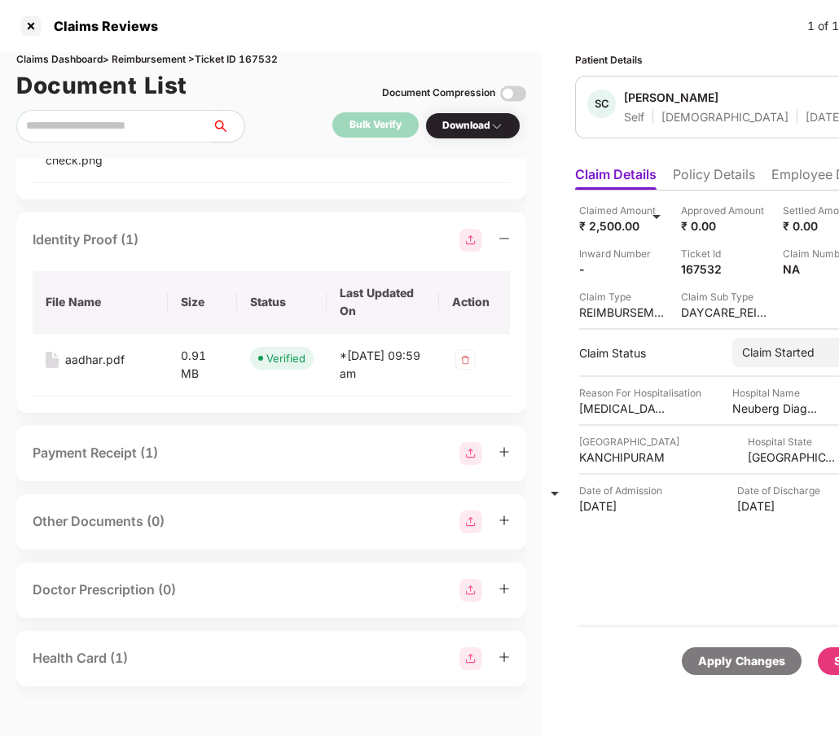
scroll to position [1482, 0]
click at [191, 442] on div "Payment Receipt (1)" at bounding box center [271, 453] width 477 height 23
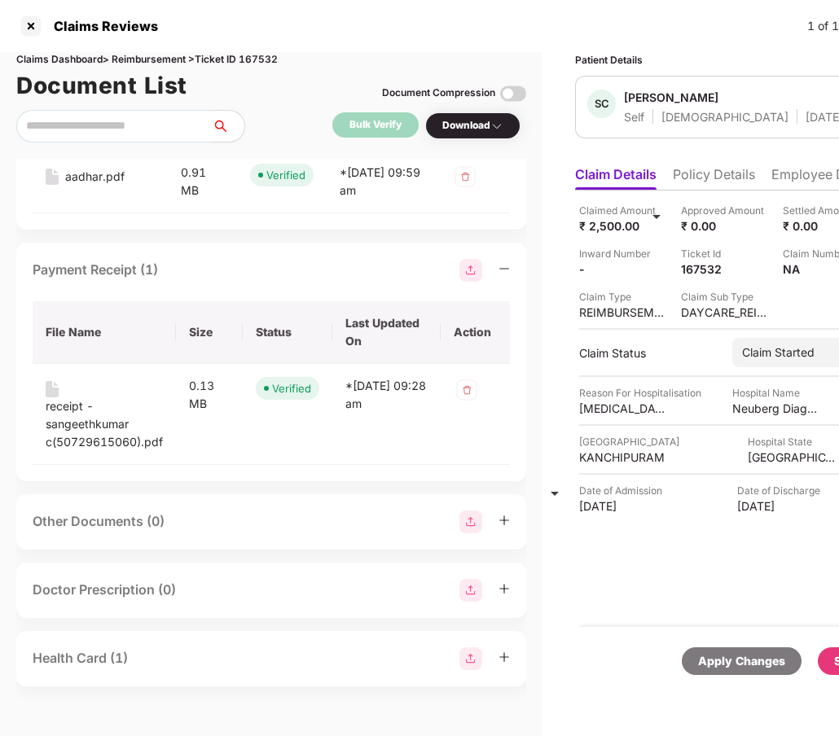
scroll to position [1665, 0]
click at [186, 526] on div "Other Documents (0)" at bounding box center [271, 521] width 477 height 23
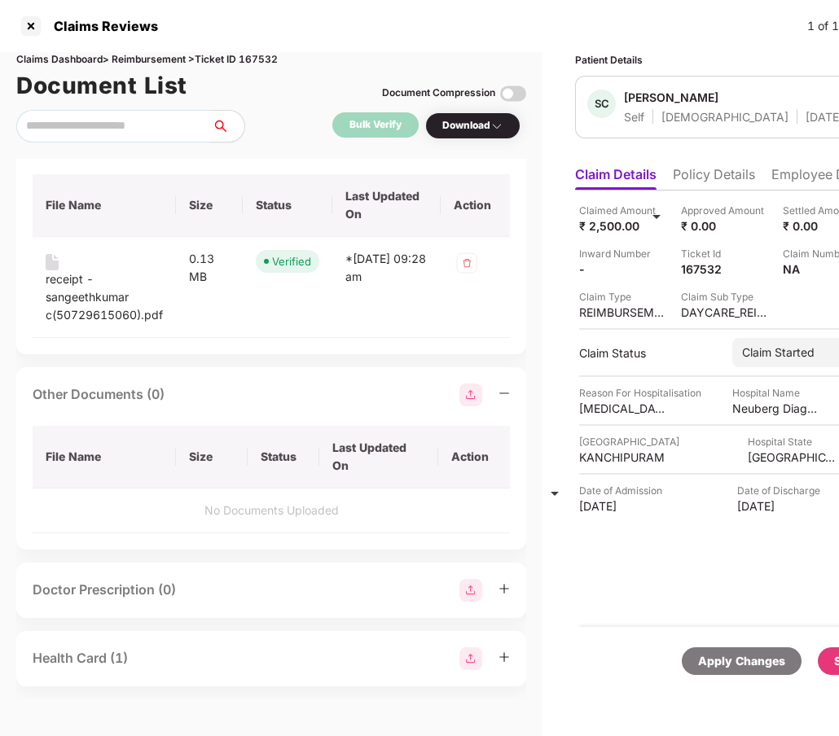
scroll to position [1792, 0]
click at [174, 584] on div "Doctor Prescription (0)" at bounding box center [104, 590] width 143 height 20
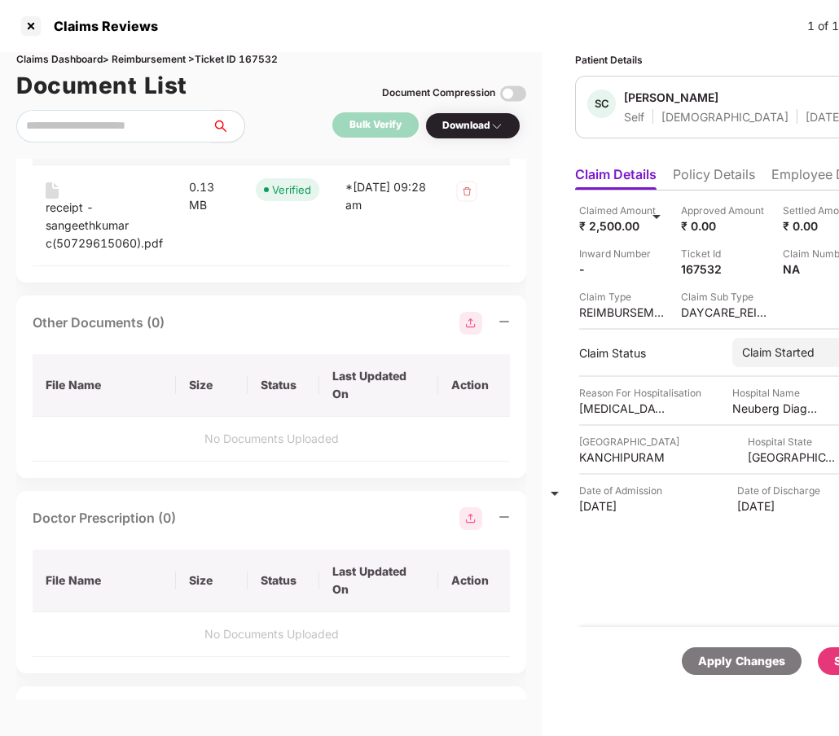
scroll to position [1919, 0]
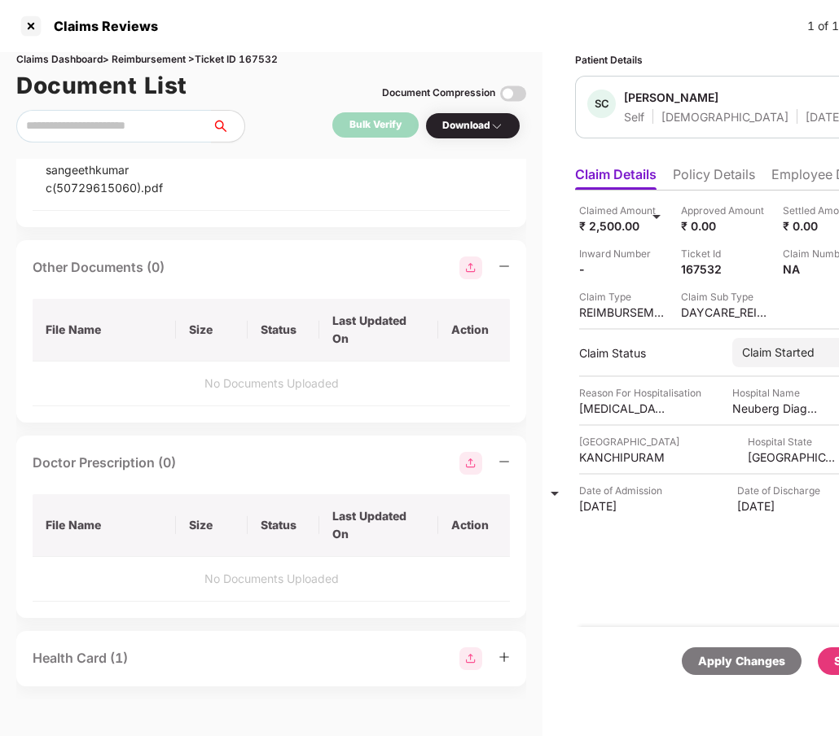
click at [170, 655] on div "Health Card (1)" at bounding box center [271, 658] width 477 height 23
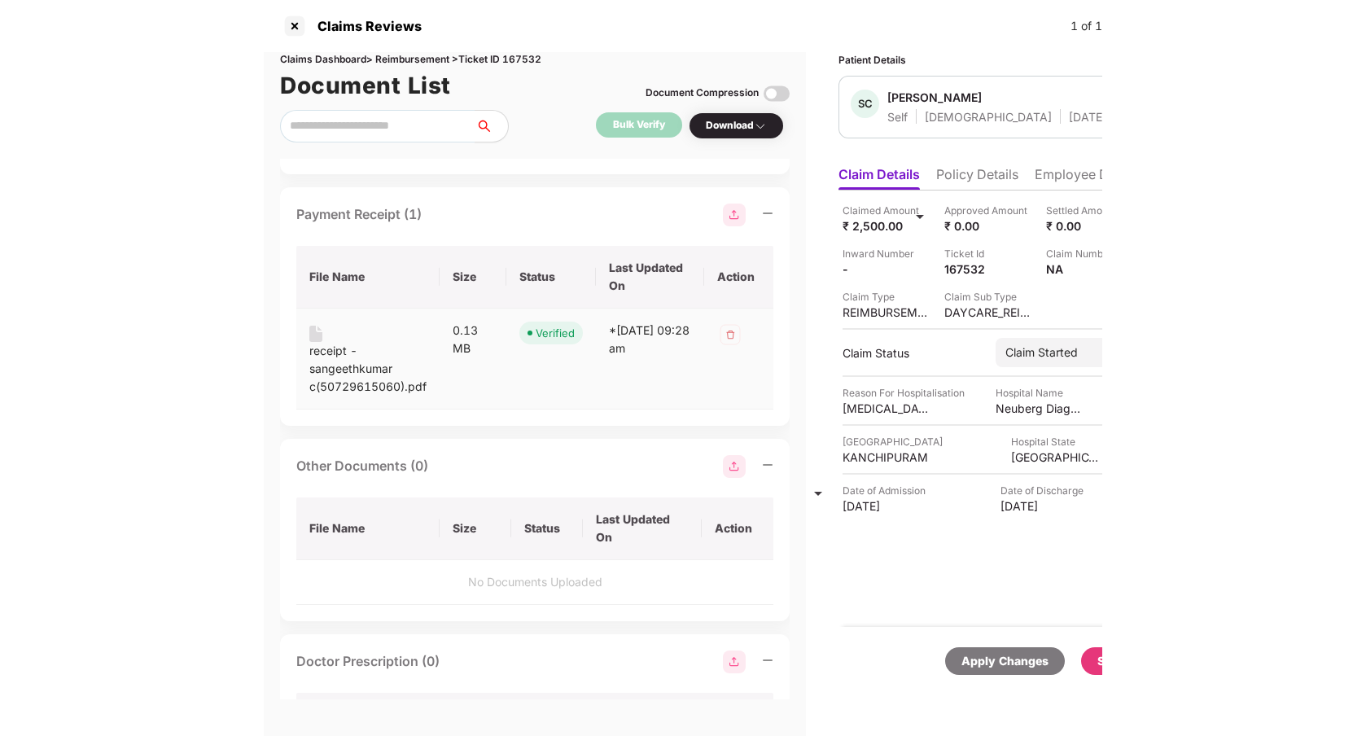
scroll to position [1652, 0]
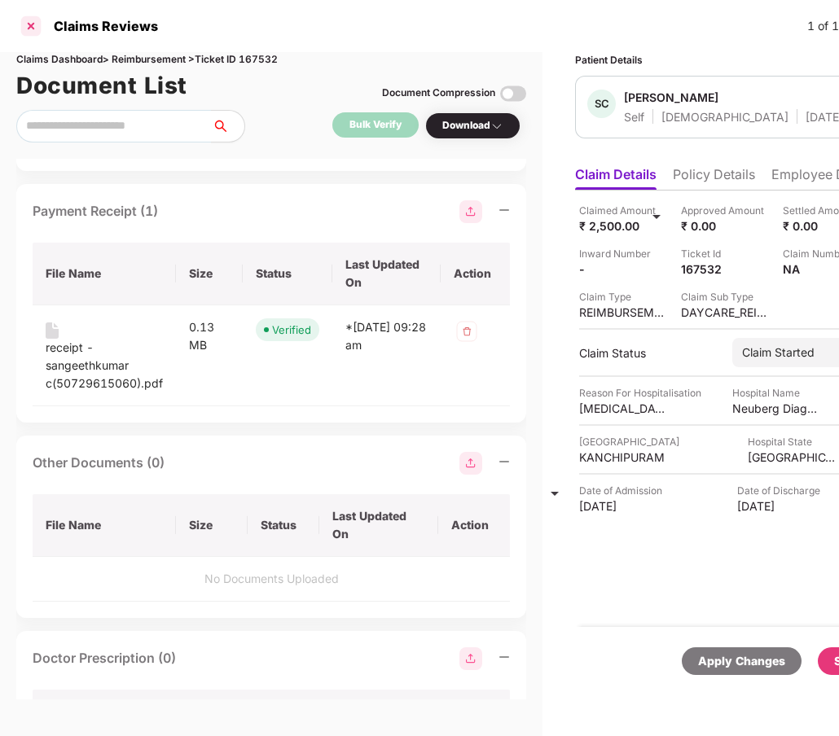
click at [32, 25] on div at bounding box center [31, 26] width 26 height 26
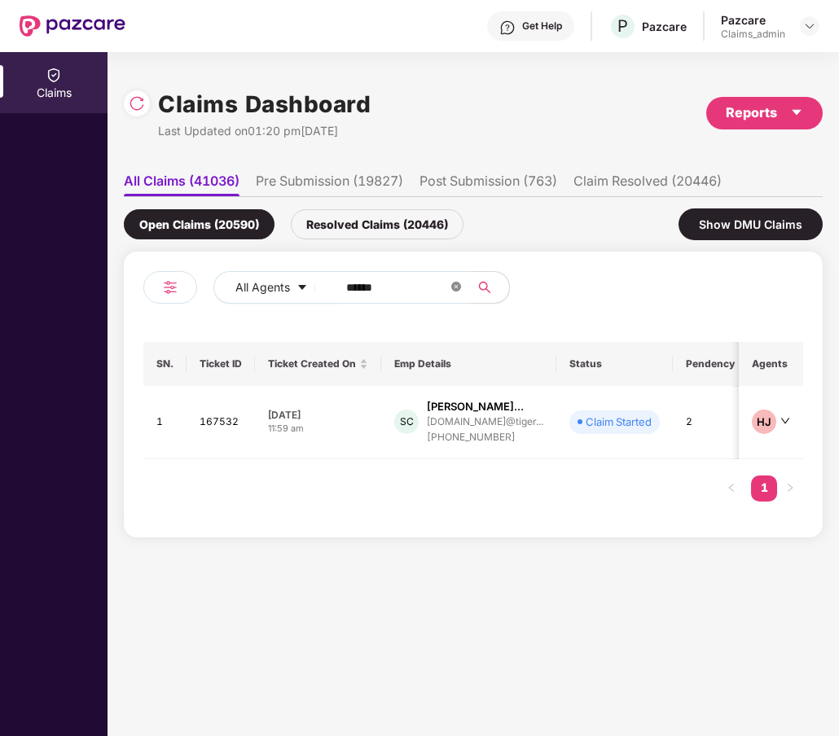
click at [455, 282] on icon "close-circle" at bounding box center [456, 287] width 10 height 10
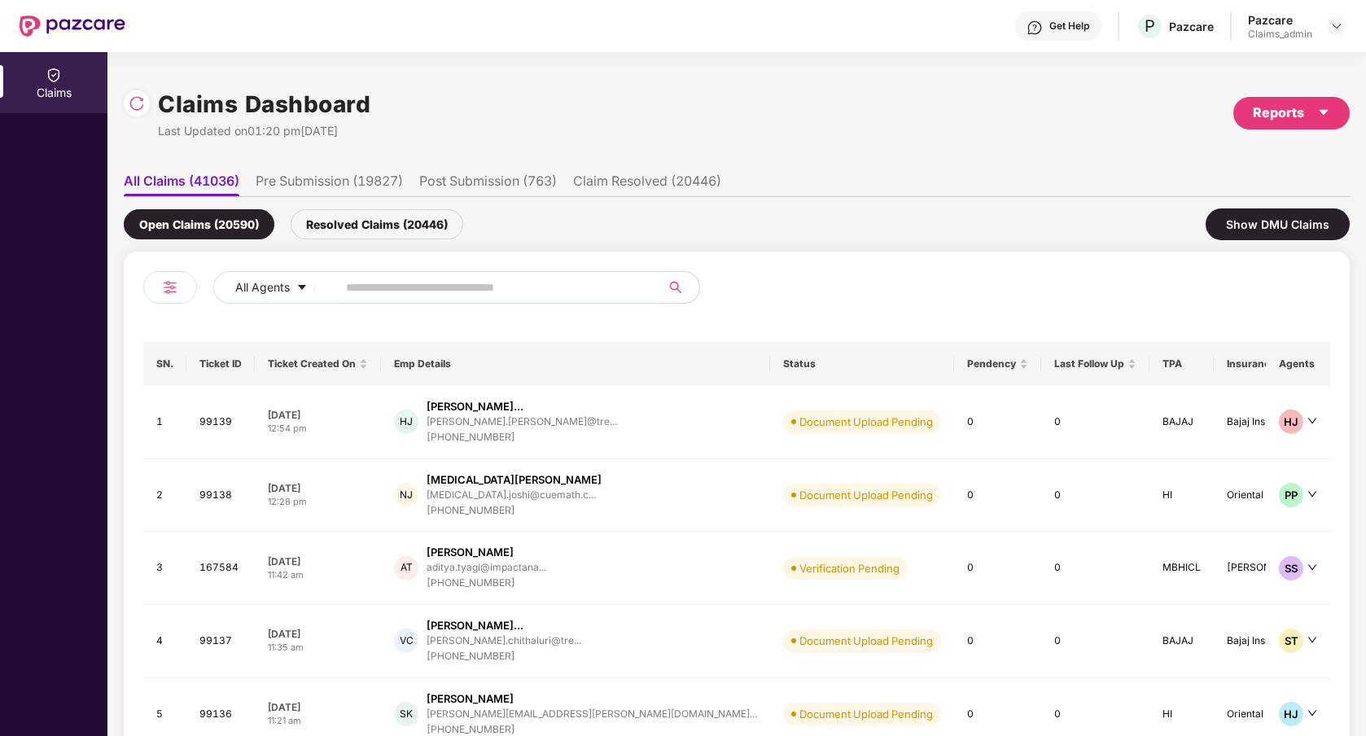
click at [552, 293] on input "text" at bounding box center [492, 287] width 292 height 24
type input "******"
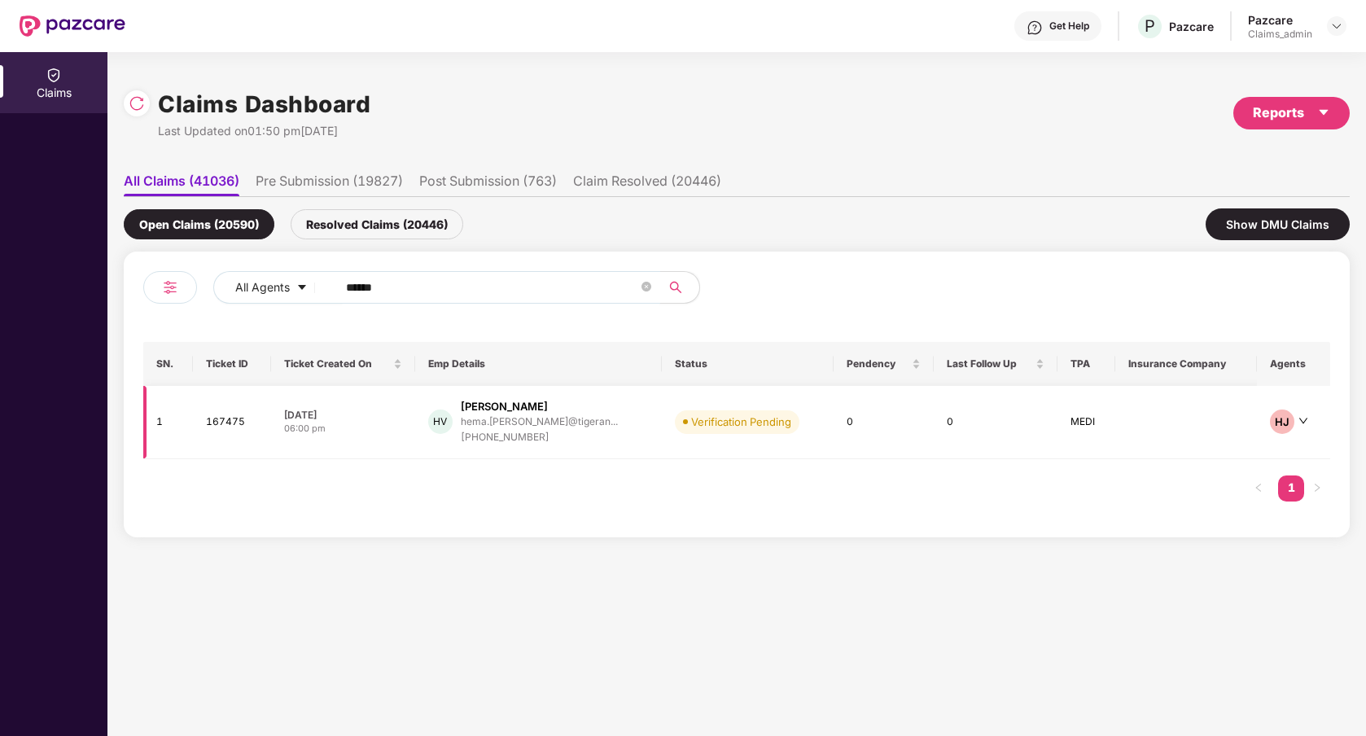
click at [623, 442] on div "HV [PERSON_NAME] [PERSON_NAME].[PERSON_NAME]@tigeran... [PHONE_NUMBER]" at bounding box center [538, 422] width 221 height 46
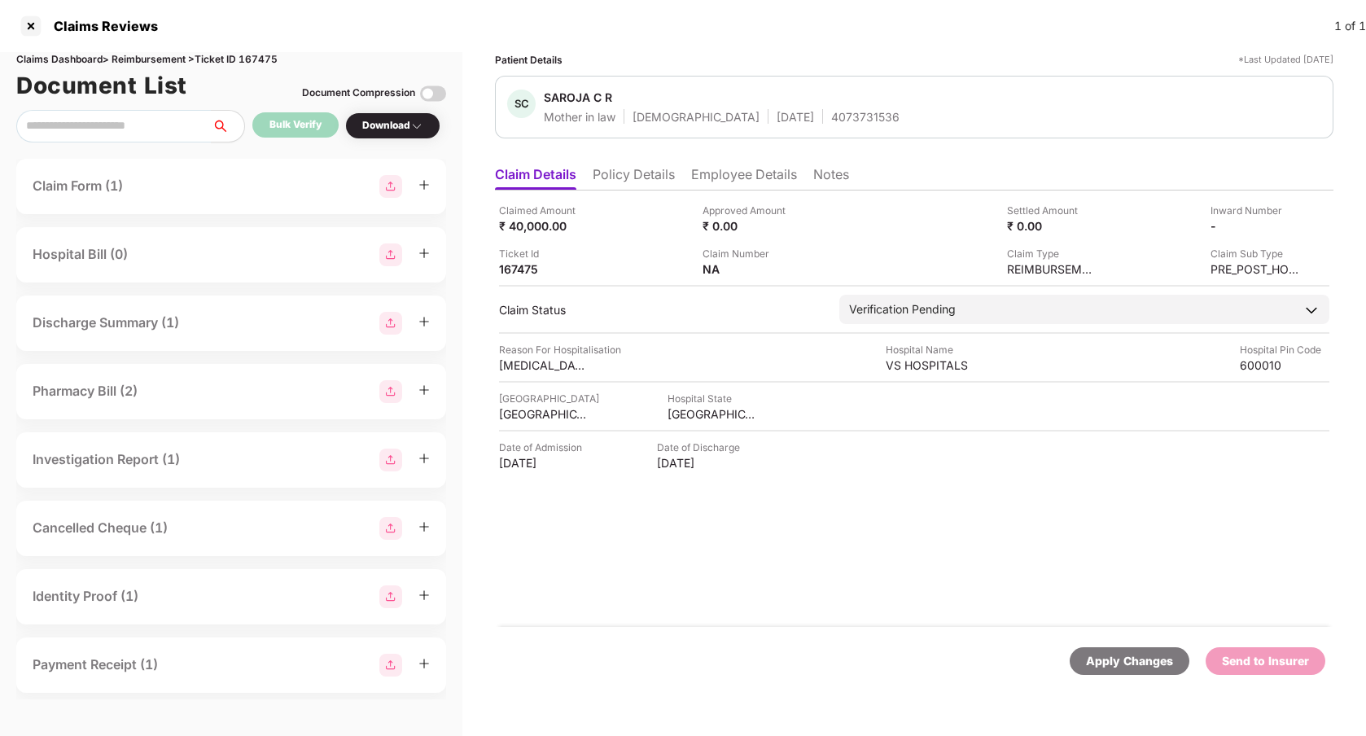
click at [316, 178] on div "Claim Form (1)" at bounding box center [231, 186] width 397 height 23
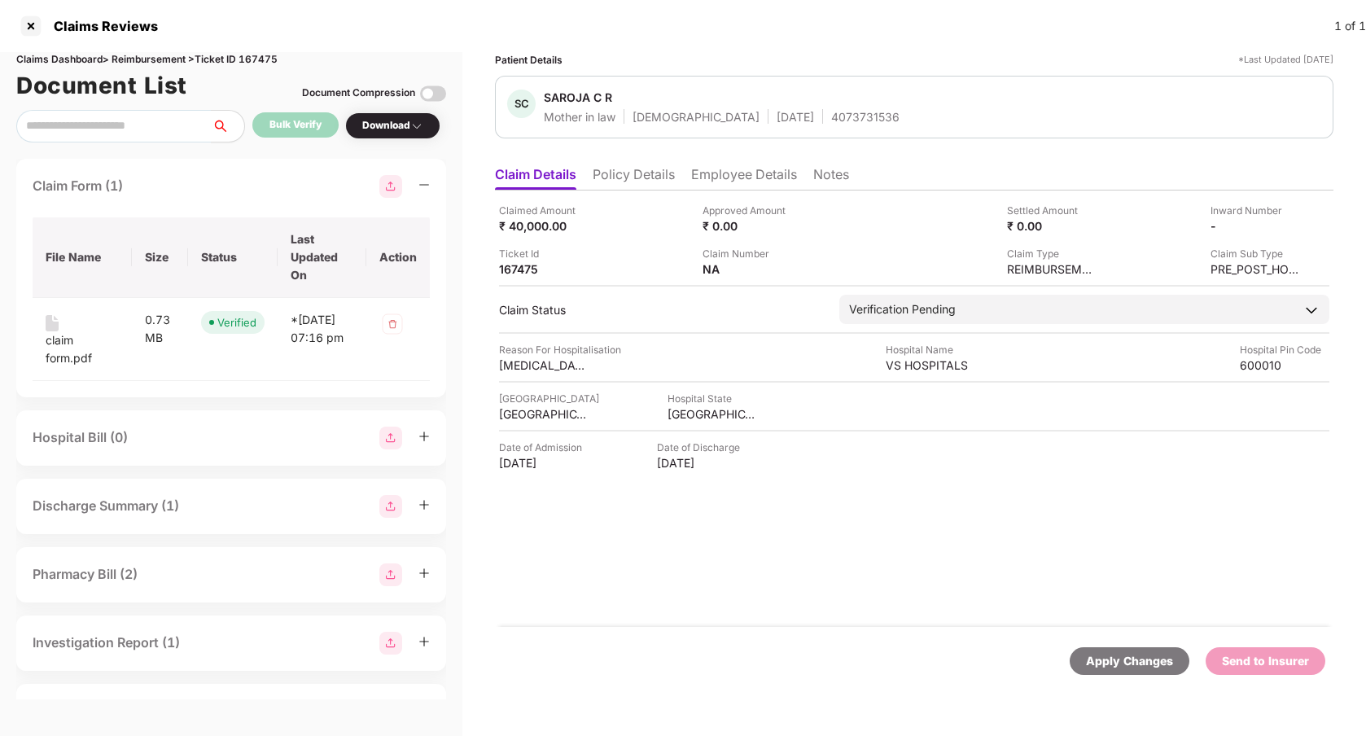
click at [257, 510] on div "Discharge Summary (1)" at bounding box center [231, 506] width 397 height 23
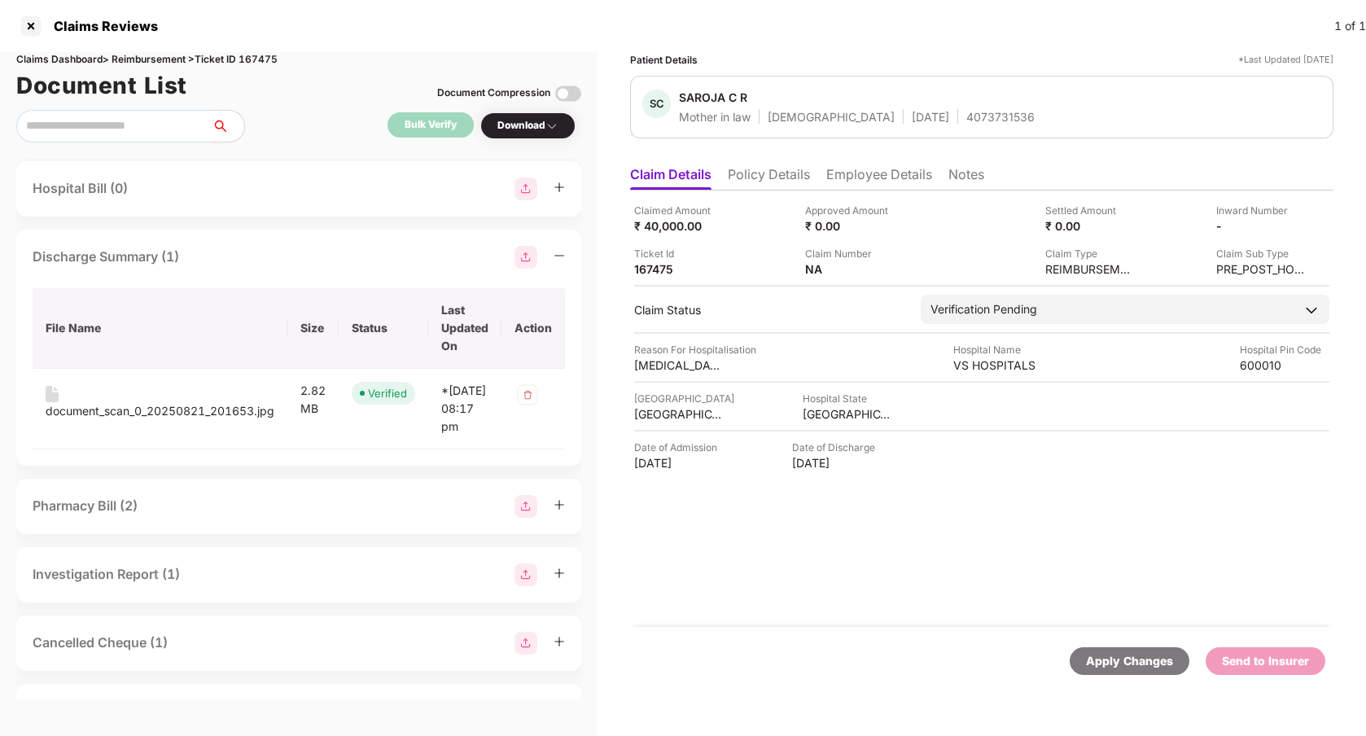
click at [250, 518] on div "Pharmacy Bill (2)" at bounding box center [299, 506] width 532 height 23
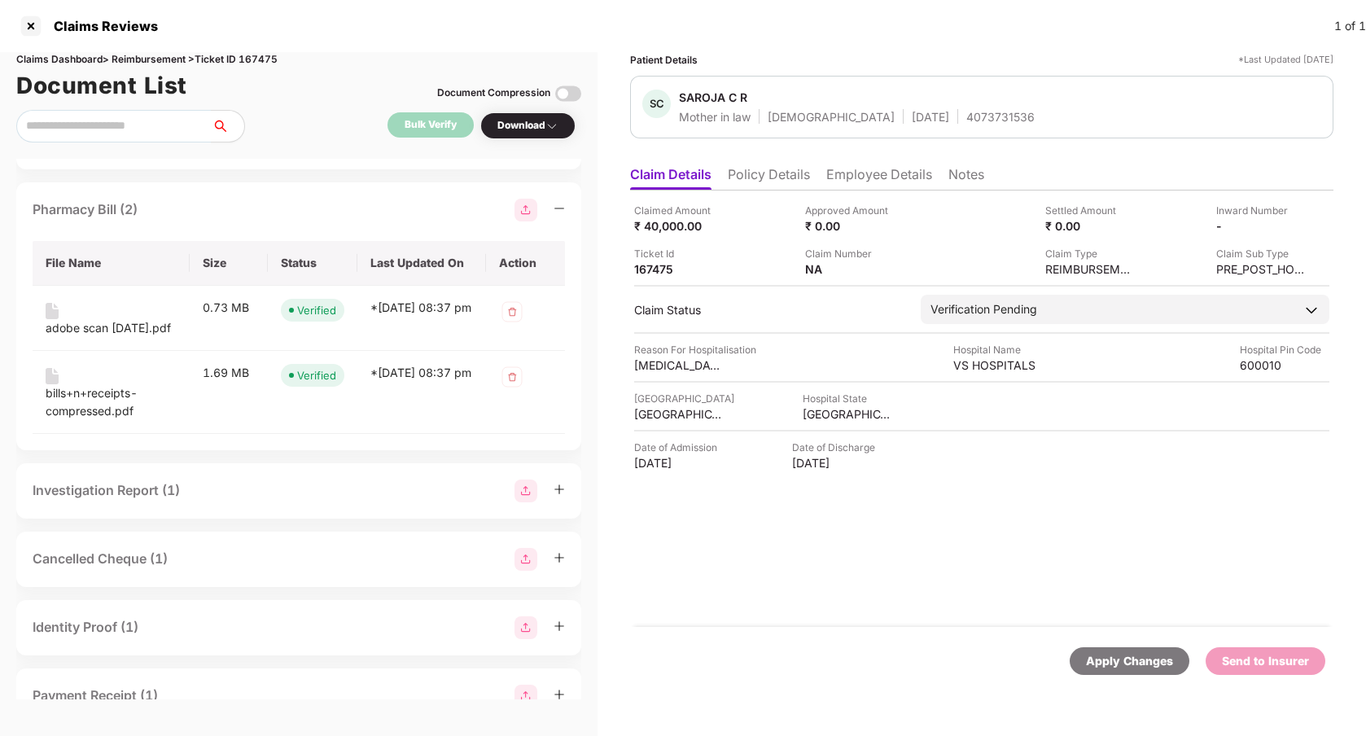
click at [248, 502] on div "Investigation Report (1)" at bounding box center [299, 491] width 532 height 23
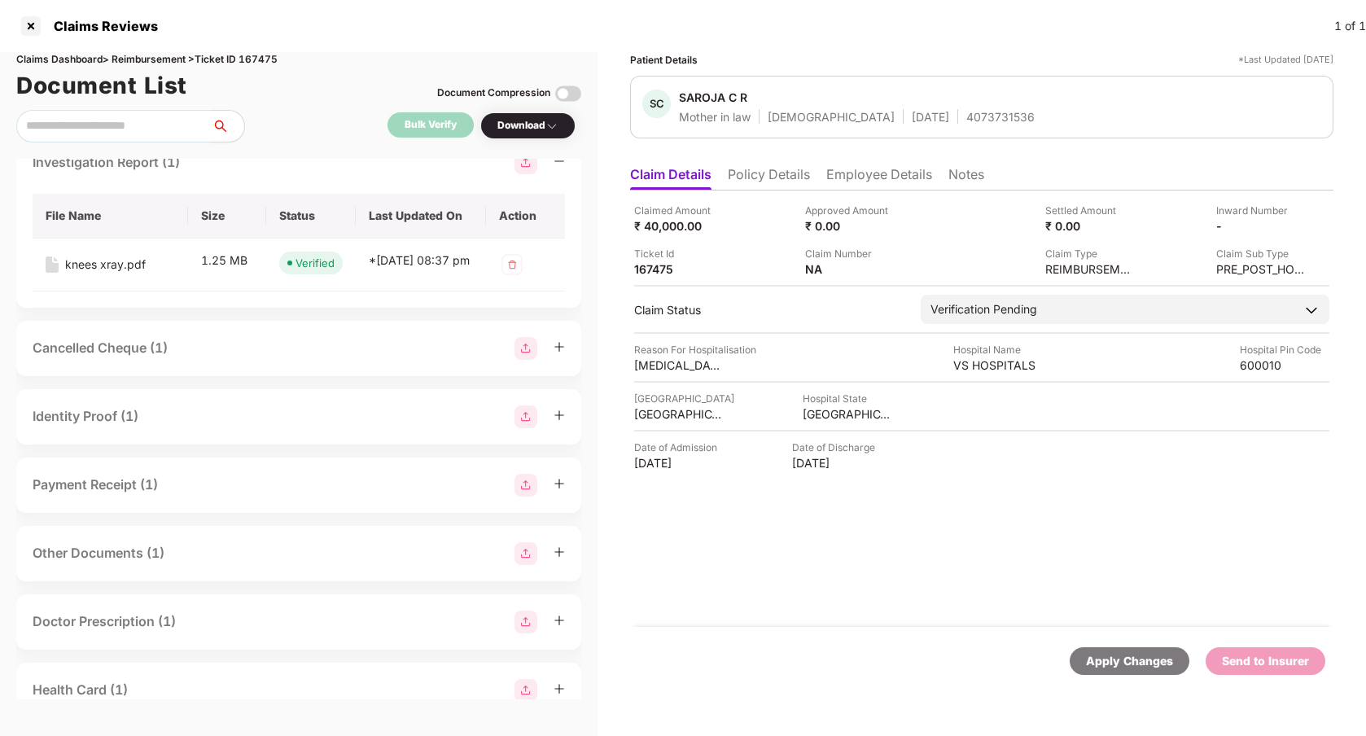
scroll to position [828, 0]
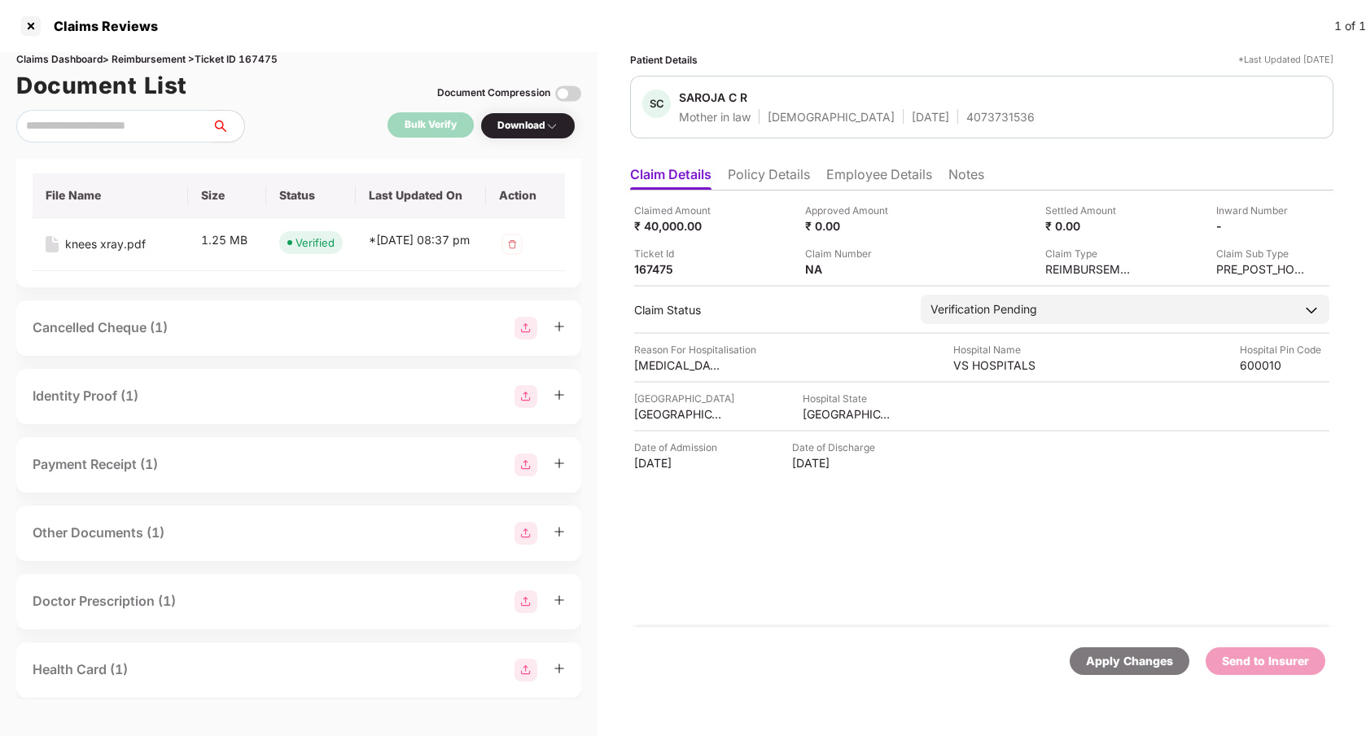
click at [236, 339] on div "Cancelled Cheque (1)" at bounding box center [299, 328] width 532 height 23
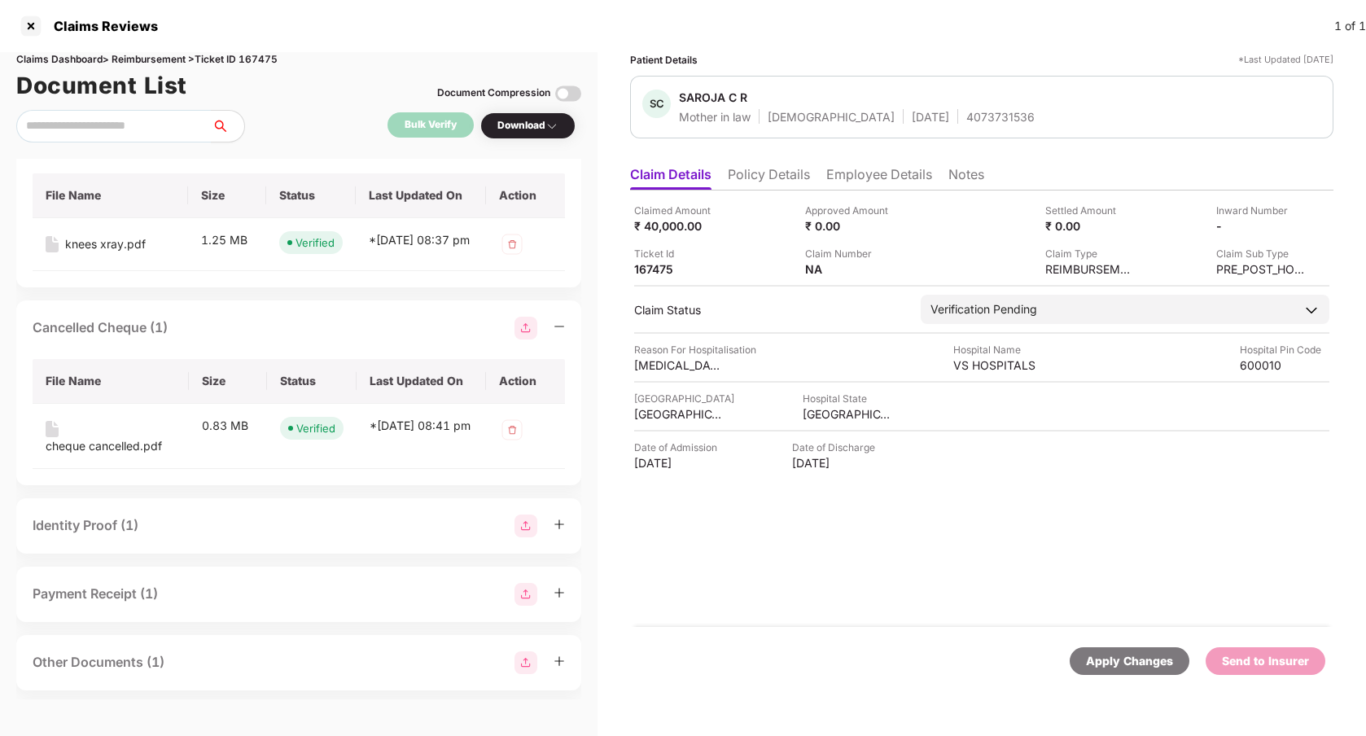
click at [225, 537] on div "Identity Proof (1)" at bounding box center [299, 526] width 532 height 23
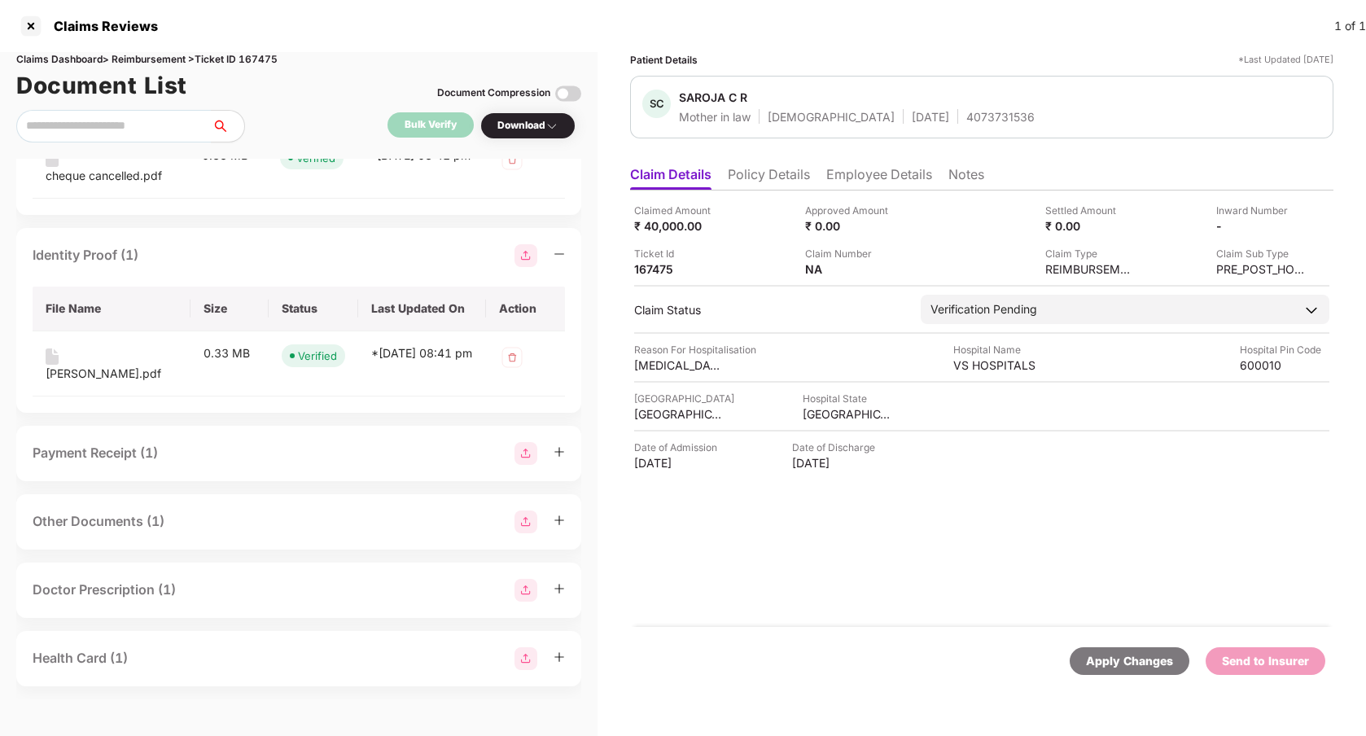
scroll to position [1165, 0]
click at [228, 465] on div "Payment Receipt (1)" at bounding box center [299, 453] width 532 height 23
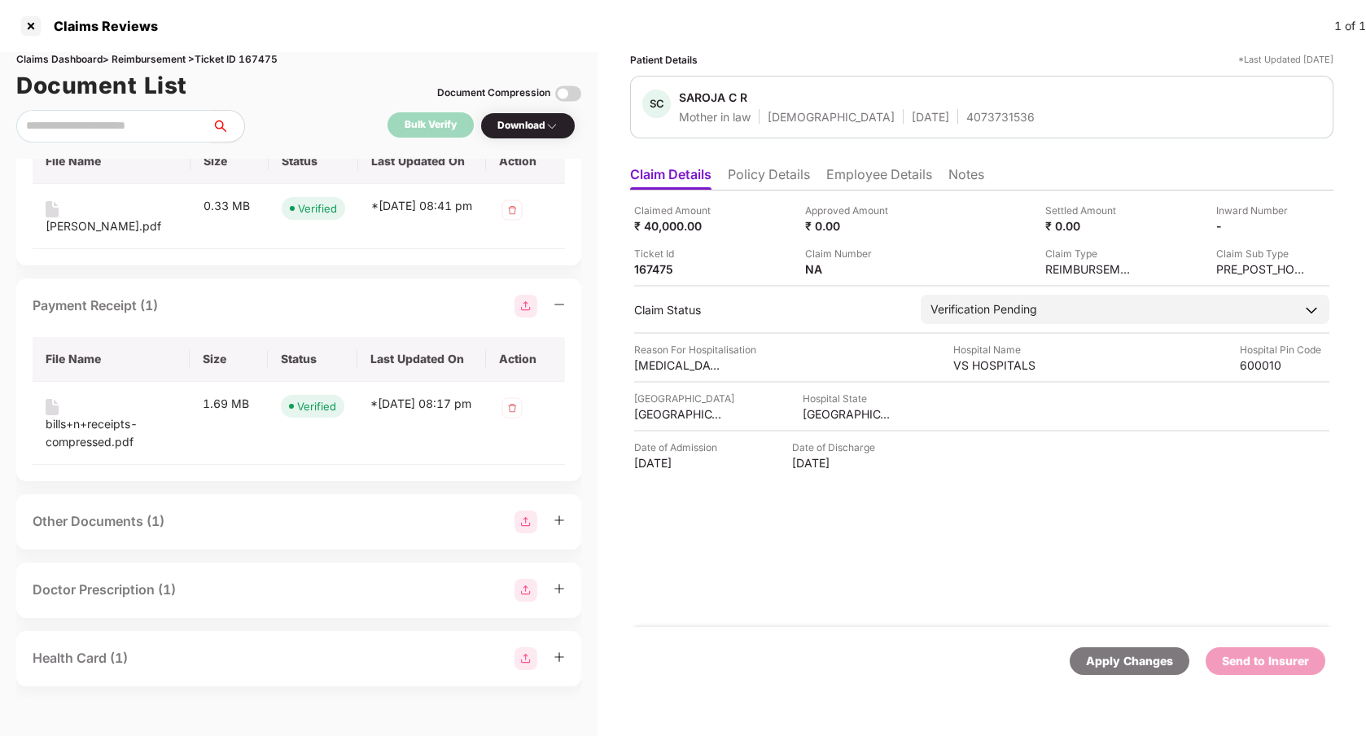
scroll to position [1319, 0]
click at [208, 532] on div "Other Documents (1)" at bounding box center [299, 521] width 532 height 23
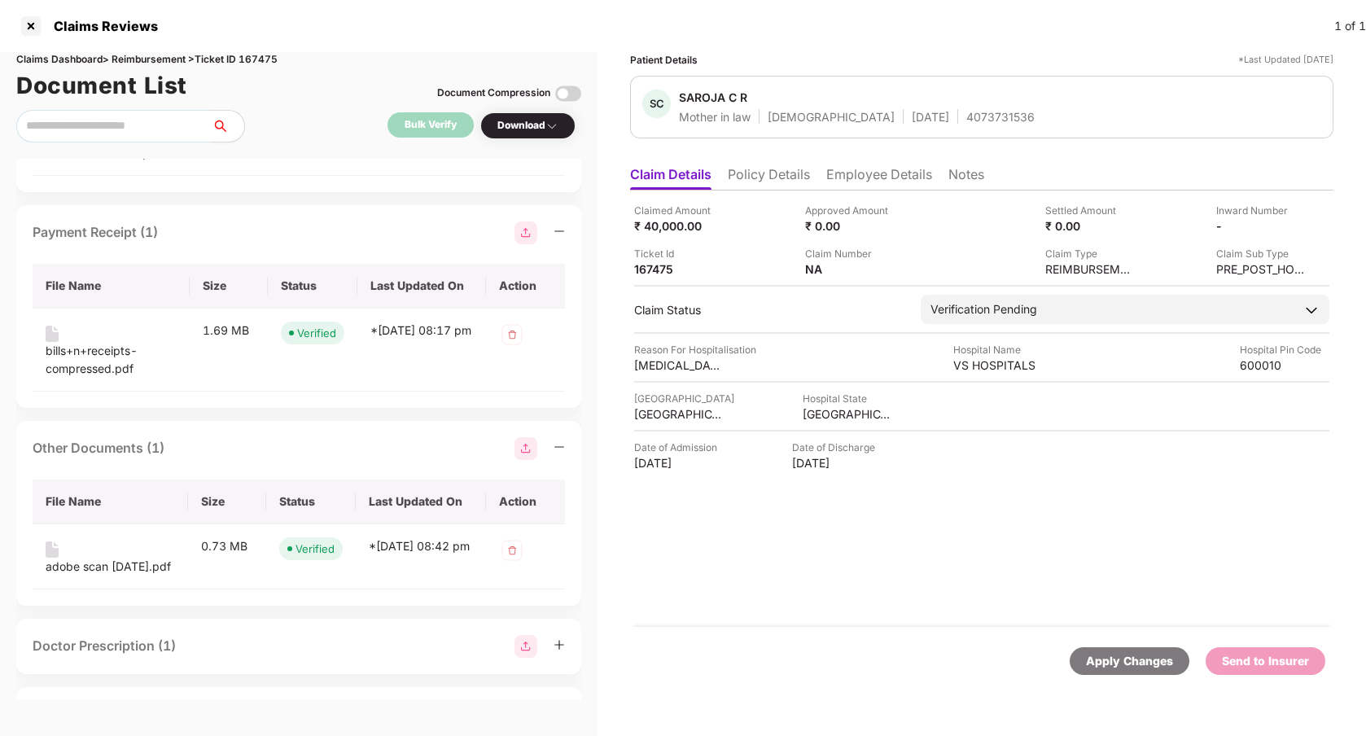
scroll to position [1466, 0]
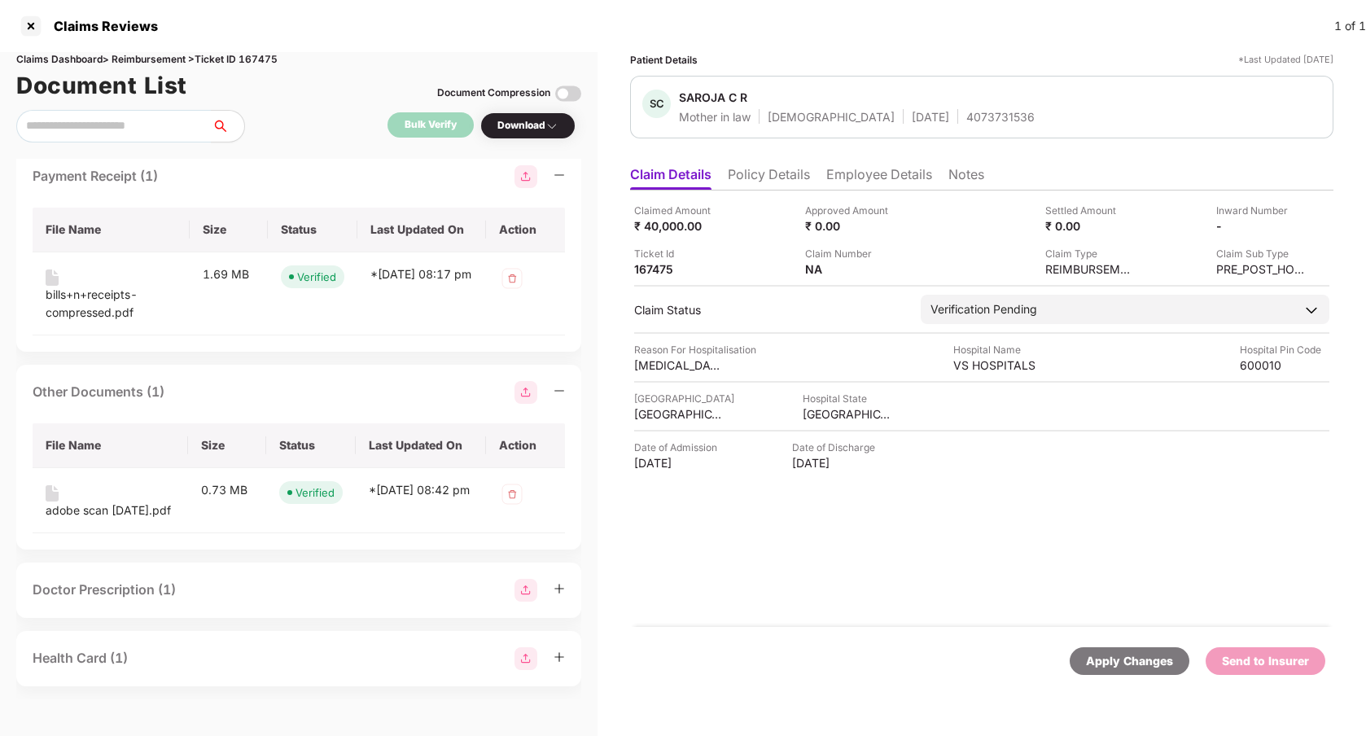
click at [199, 586] on div "Doctor Prescription (1)" at bounding box center [299, 590] width 532 height 23
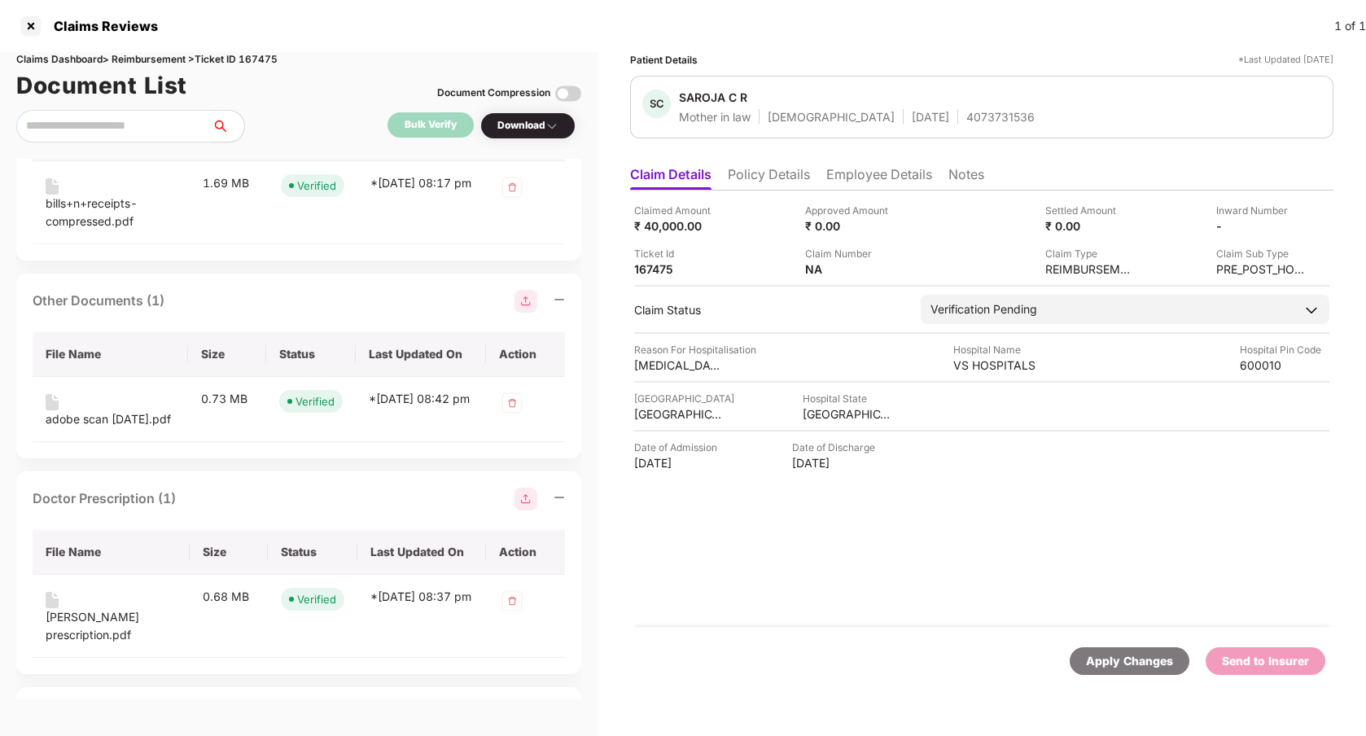
scroll to position [1614, 0]
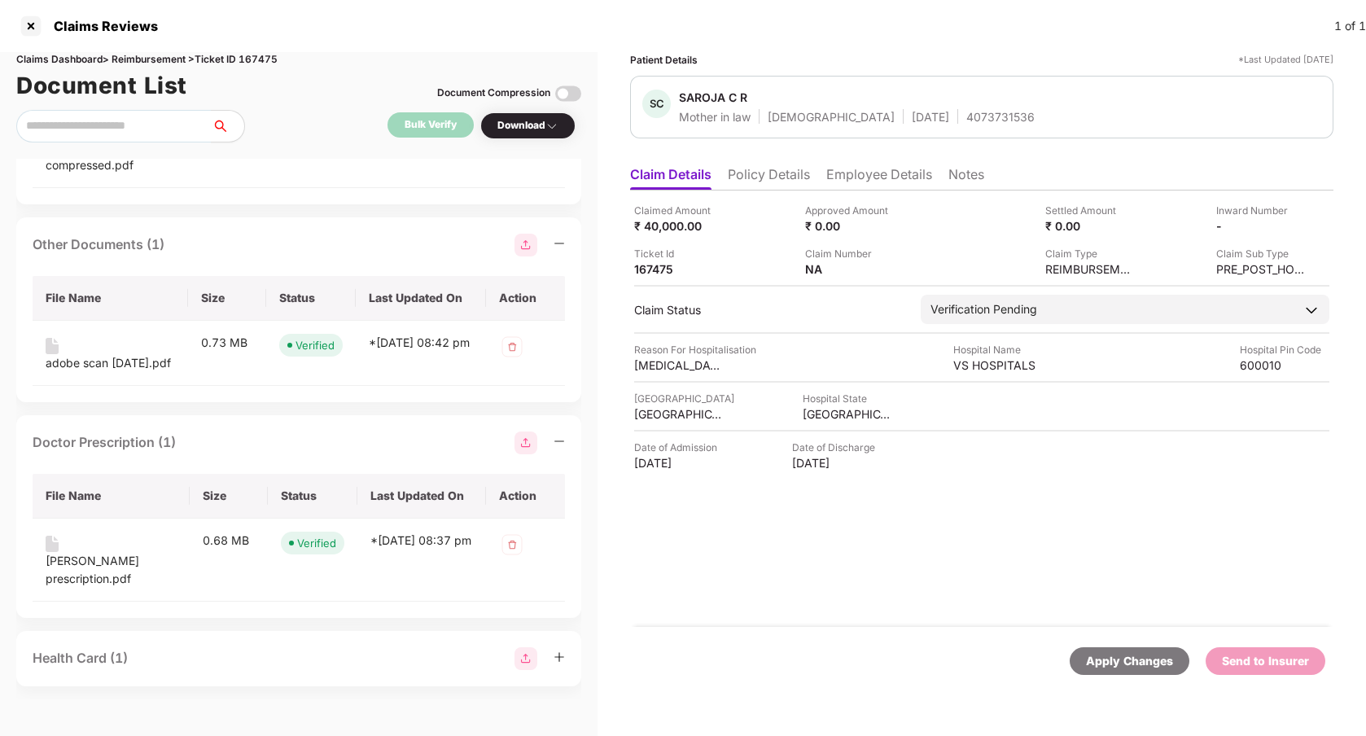
click at [188, 659] on div "Health Card (1)" at bounding box center [299, 658] width 532 height 23
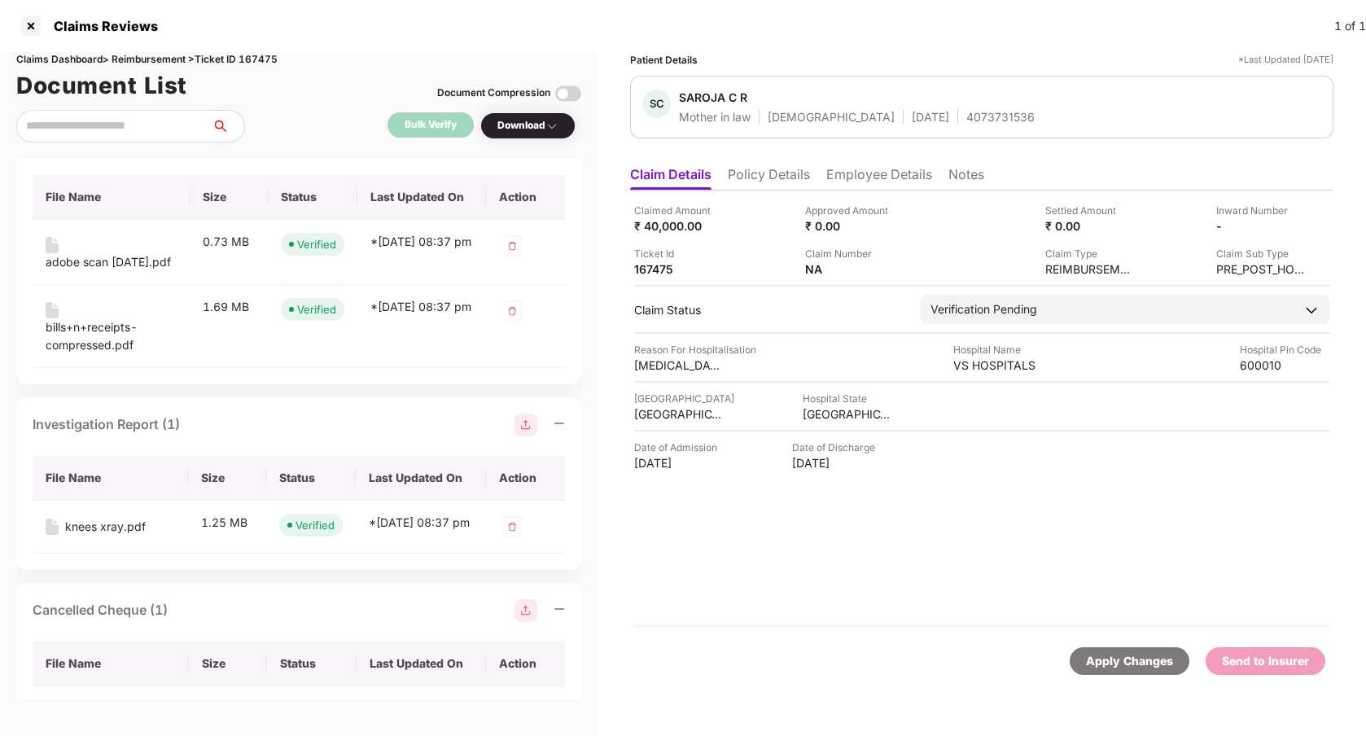
scroll to position [0, 0]
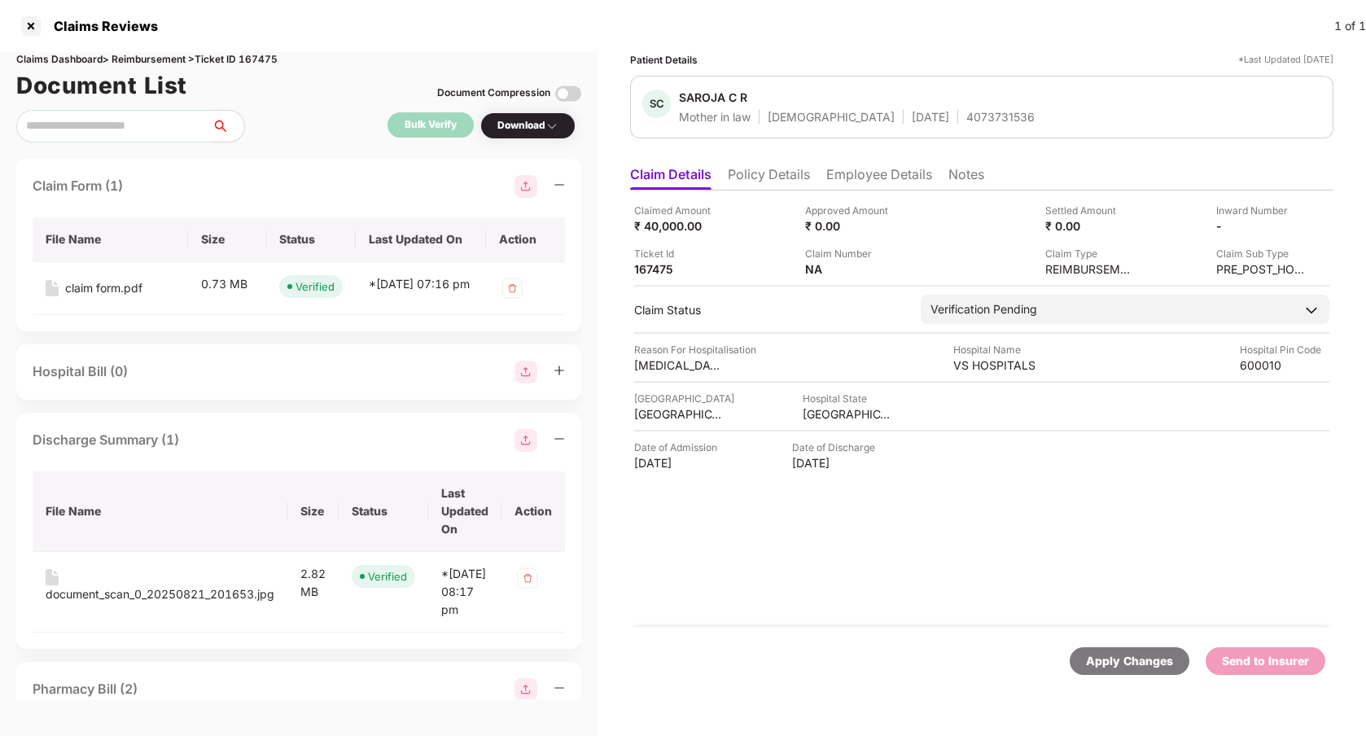
click at [780, 176] on li "Policy Details" at bounding box center [769, 178] width 82 height 24
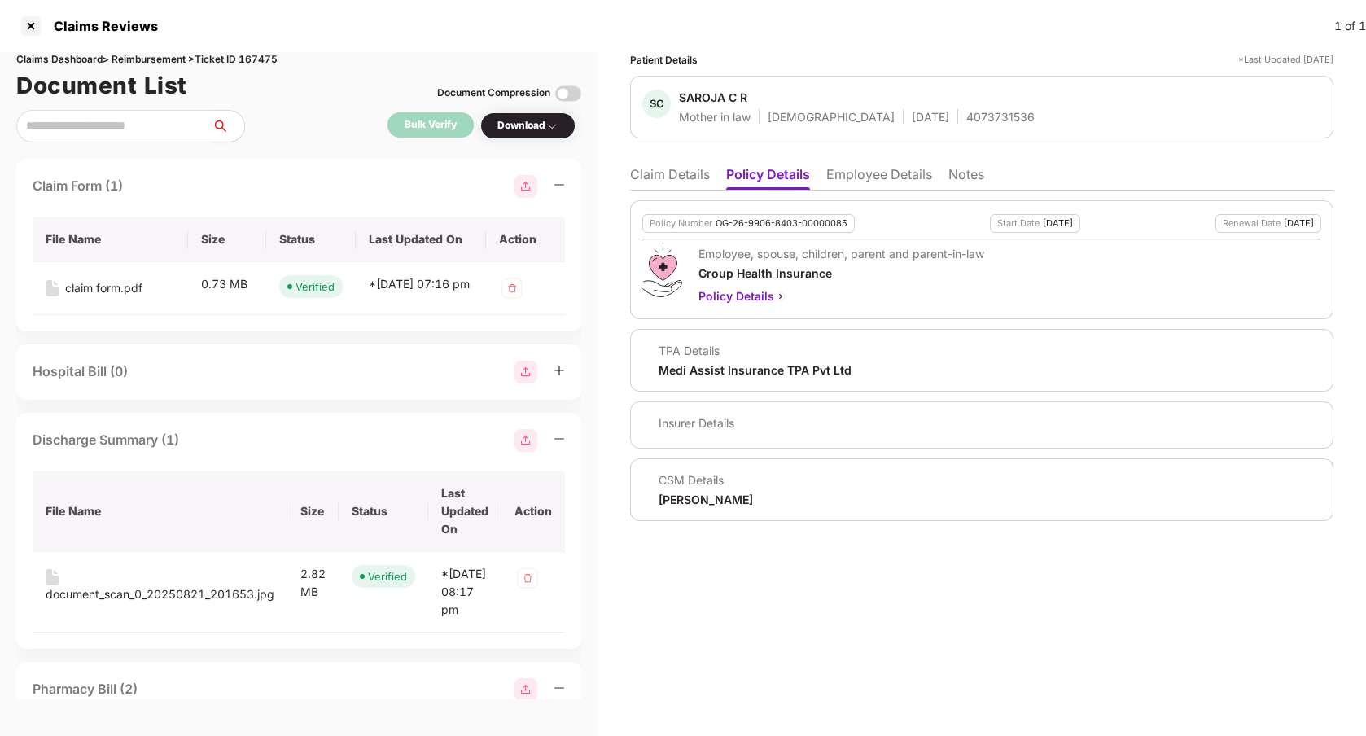
click at [693, 183] on li "Claim Details" at bounding box center [670, 178] width 80 height 24
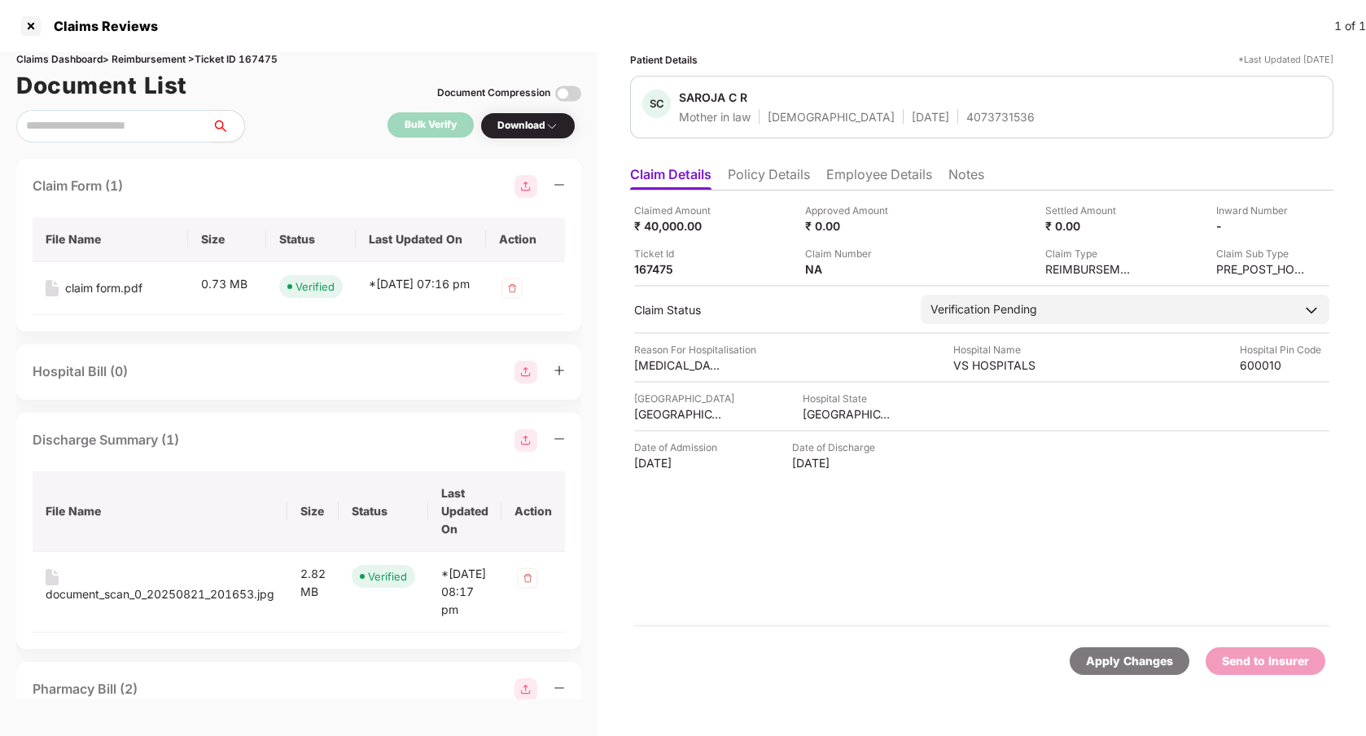
click at [417, 123] on div "Bulk Verify" at bounding box center [431, 124] width 52 height 15
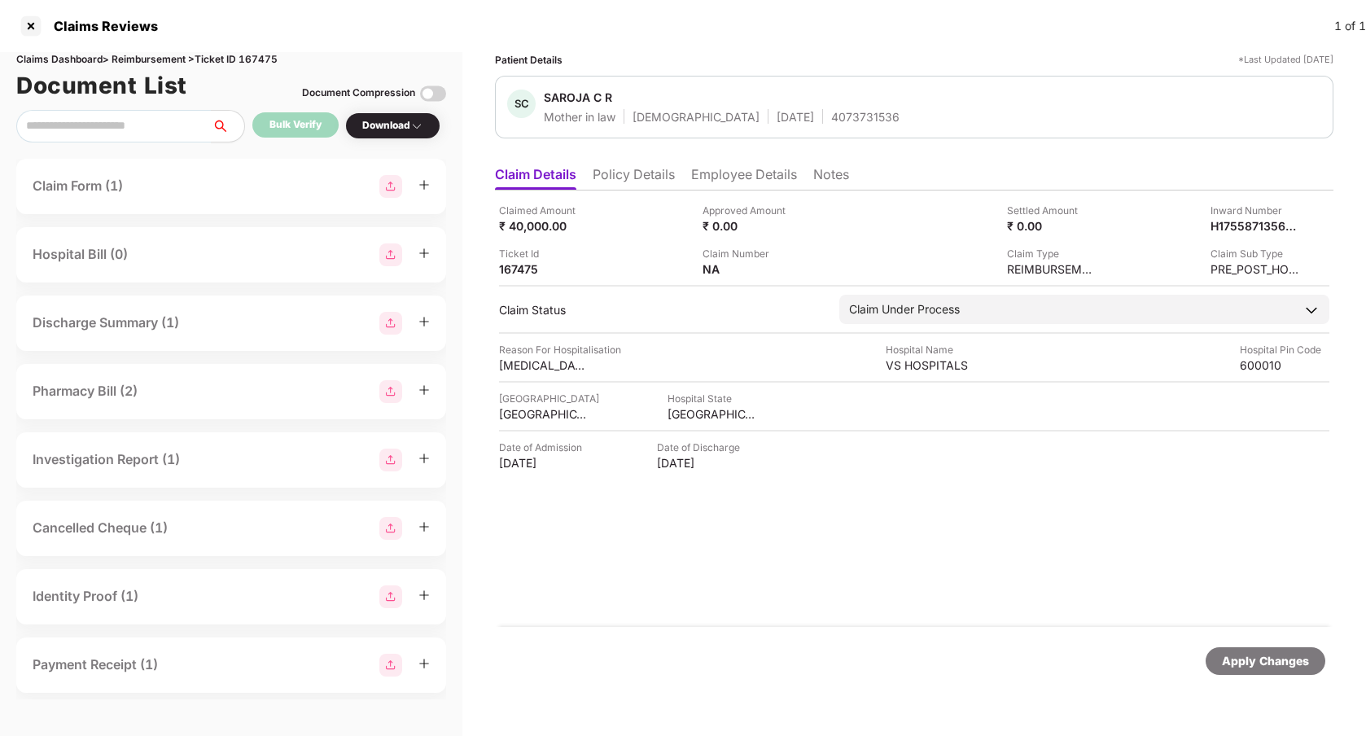
click at [610, 550] on div "Claimed Amount ₹ 40,000.00 Approved Amount ₹ 0.00 Settled Amount ₹ 0.00 Inward …" at bounding box center [914, 409] width 839 height 436
click at [744, 562] on div "Claimed Amount ₹ 40,000.00 Approved Amount ₹ 0.00 Settled Amount ₹ 0.00 Inward …" at bounding box center [914, 409] width 839 height 436
